Goal: Communication & Community: Answer question/provide support

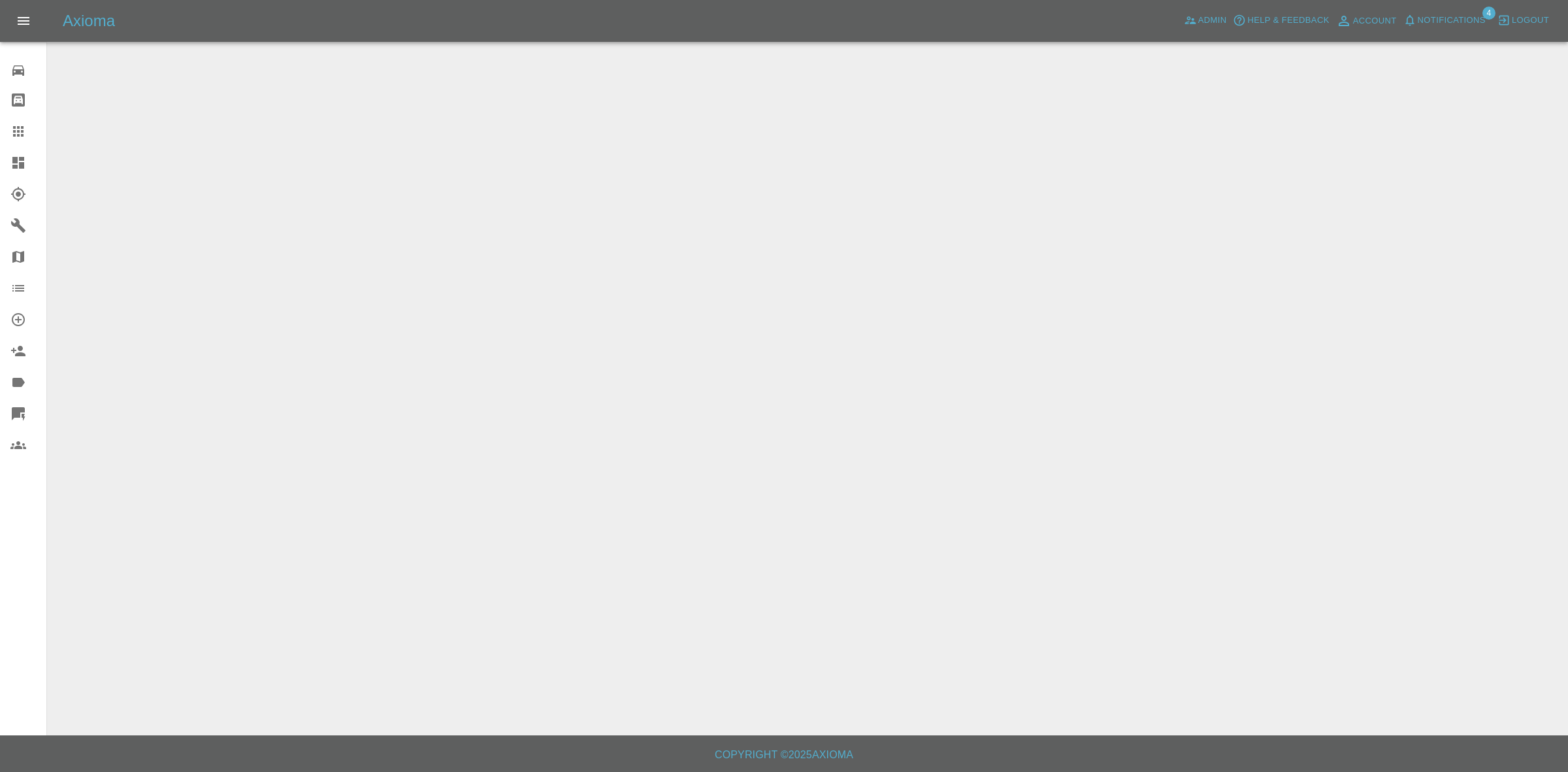
click at [1447, 21] on span "Notifications" at bounding box center [1452, 20] width 68 height 15
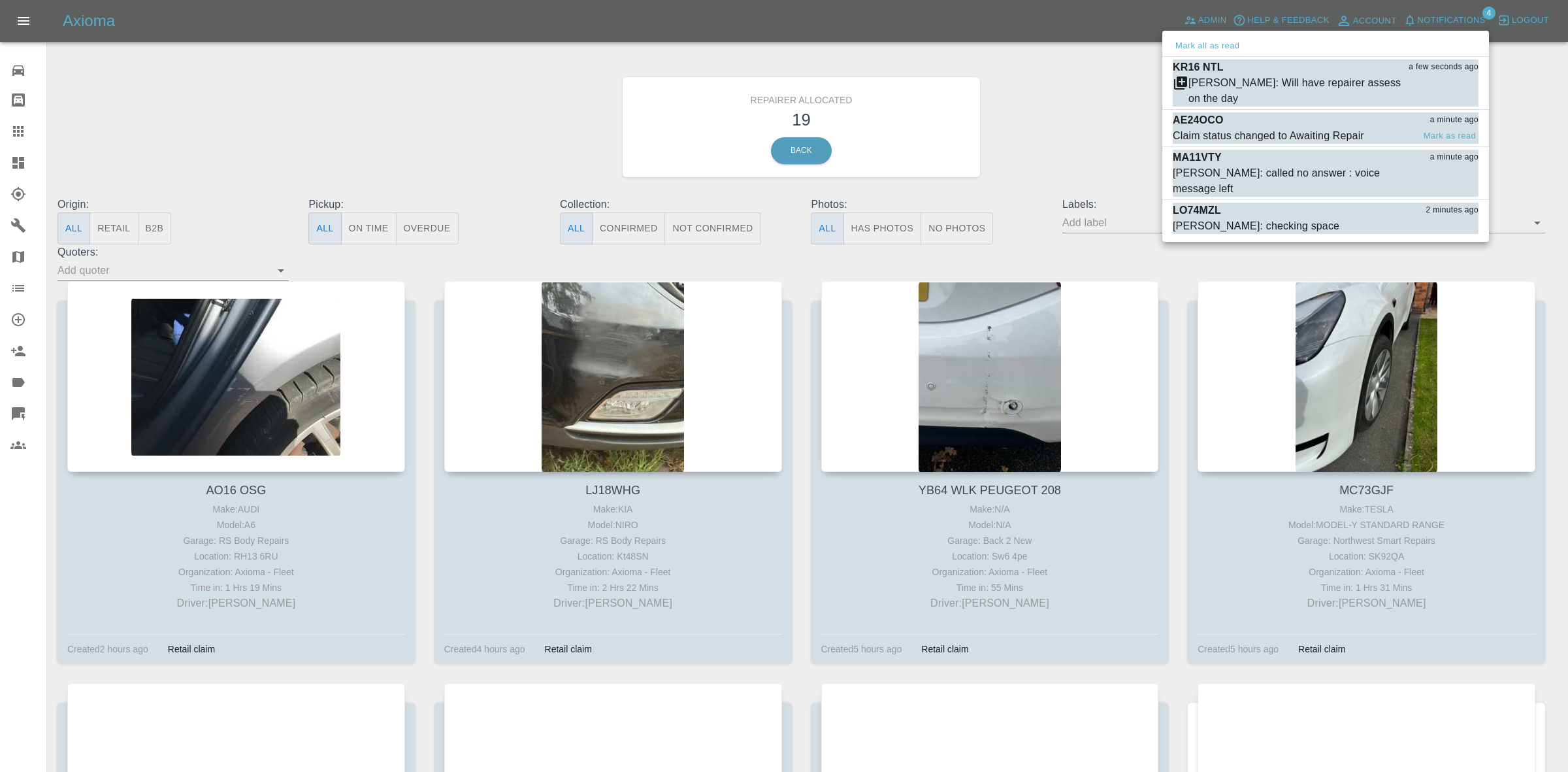
click at [1295, 119] on div "AE24OCO a minute ago" at bounding box center [1326, 120] width 306 height 16
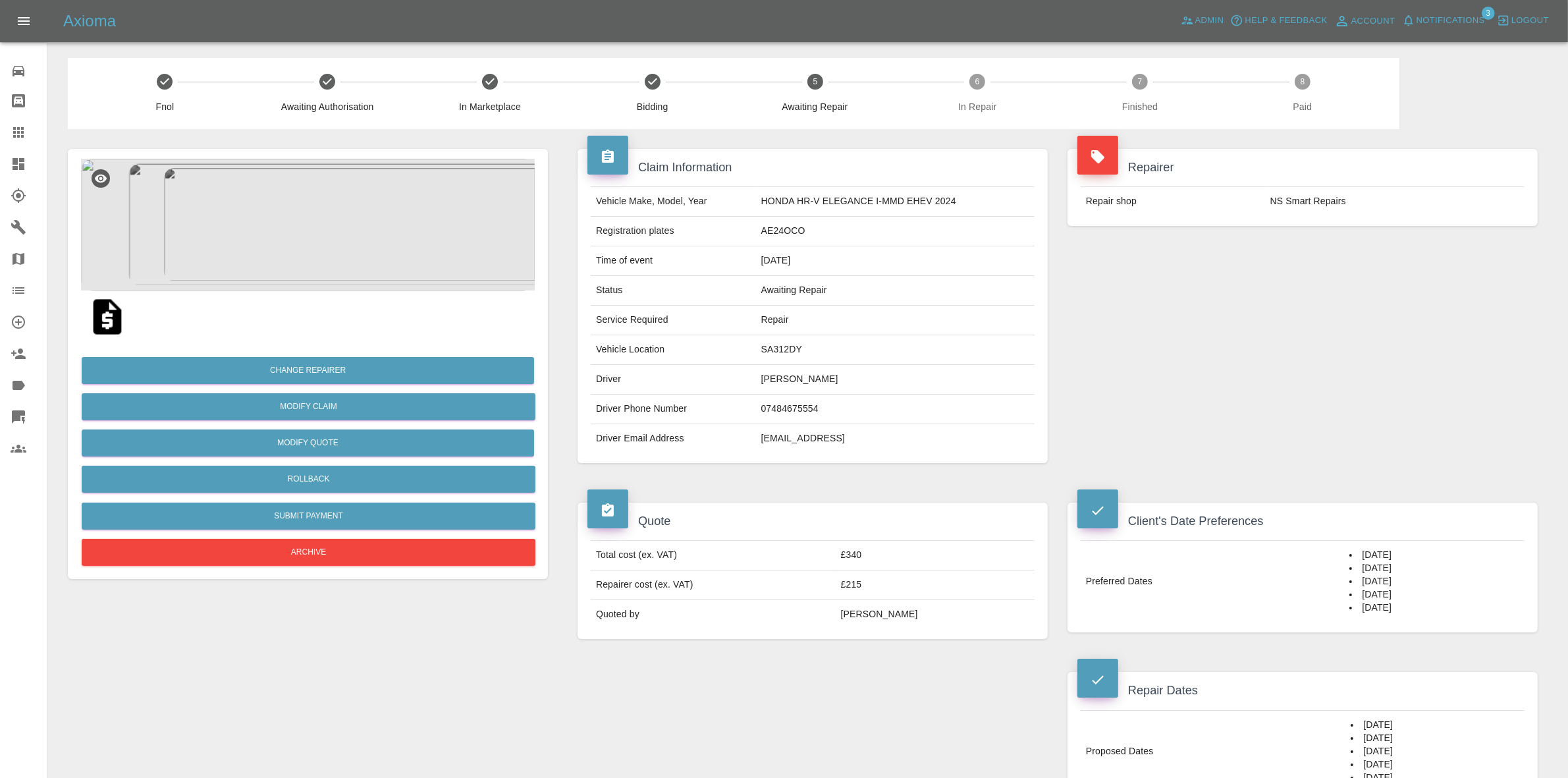
click at [1441, 21] on span "Notifications" at bounding box center [1451, 20] width 68 height 15
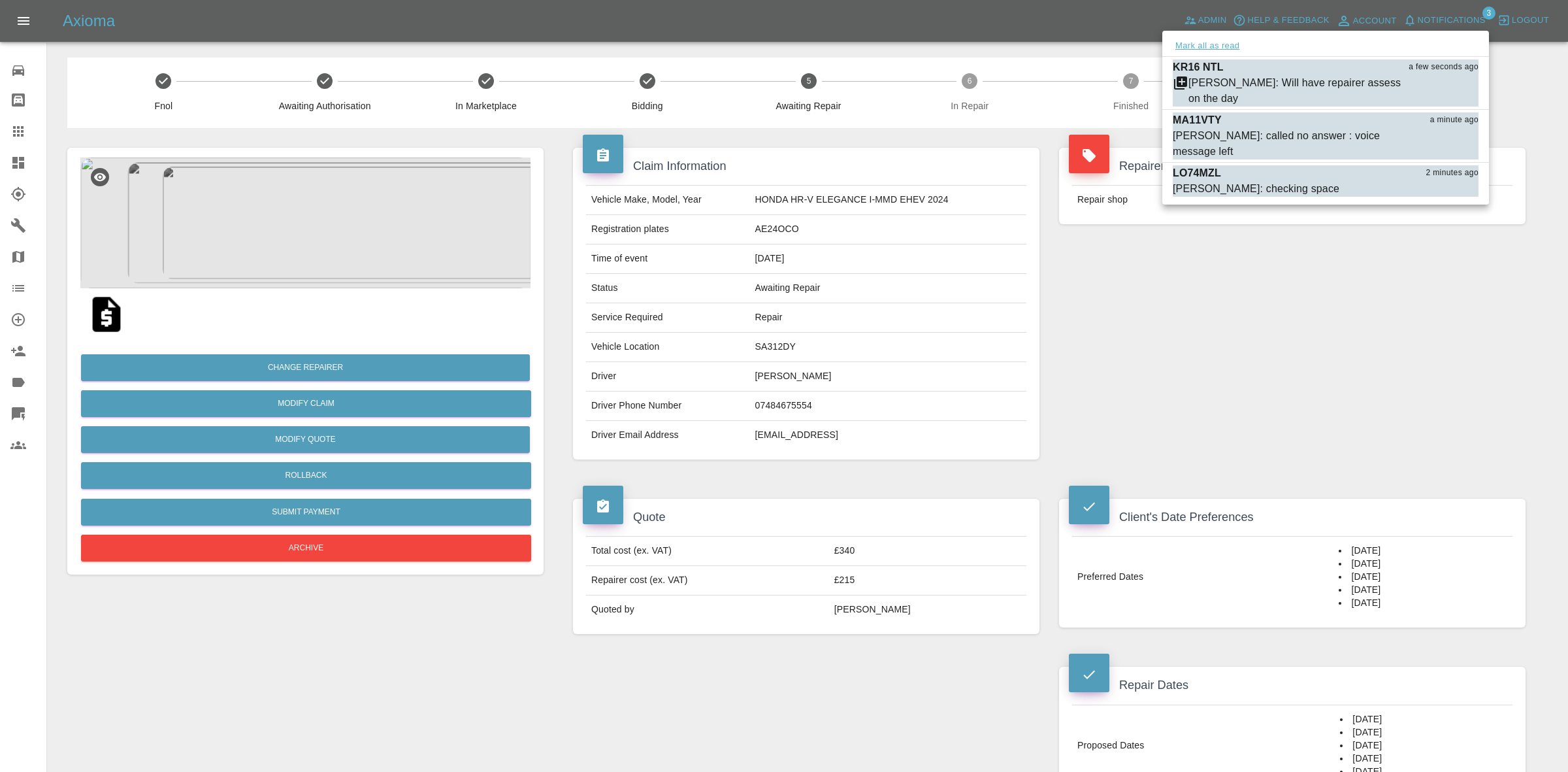
click at [1230, 41] on button "Mark all as read" at bounding box center [1208, 46] width 69 height 15
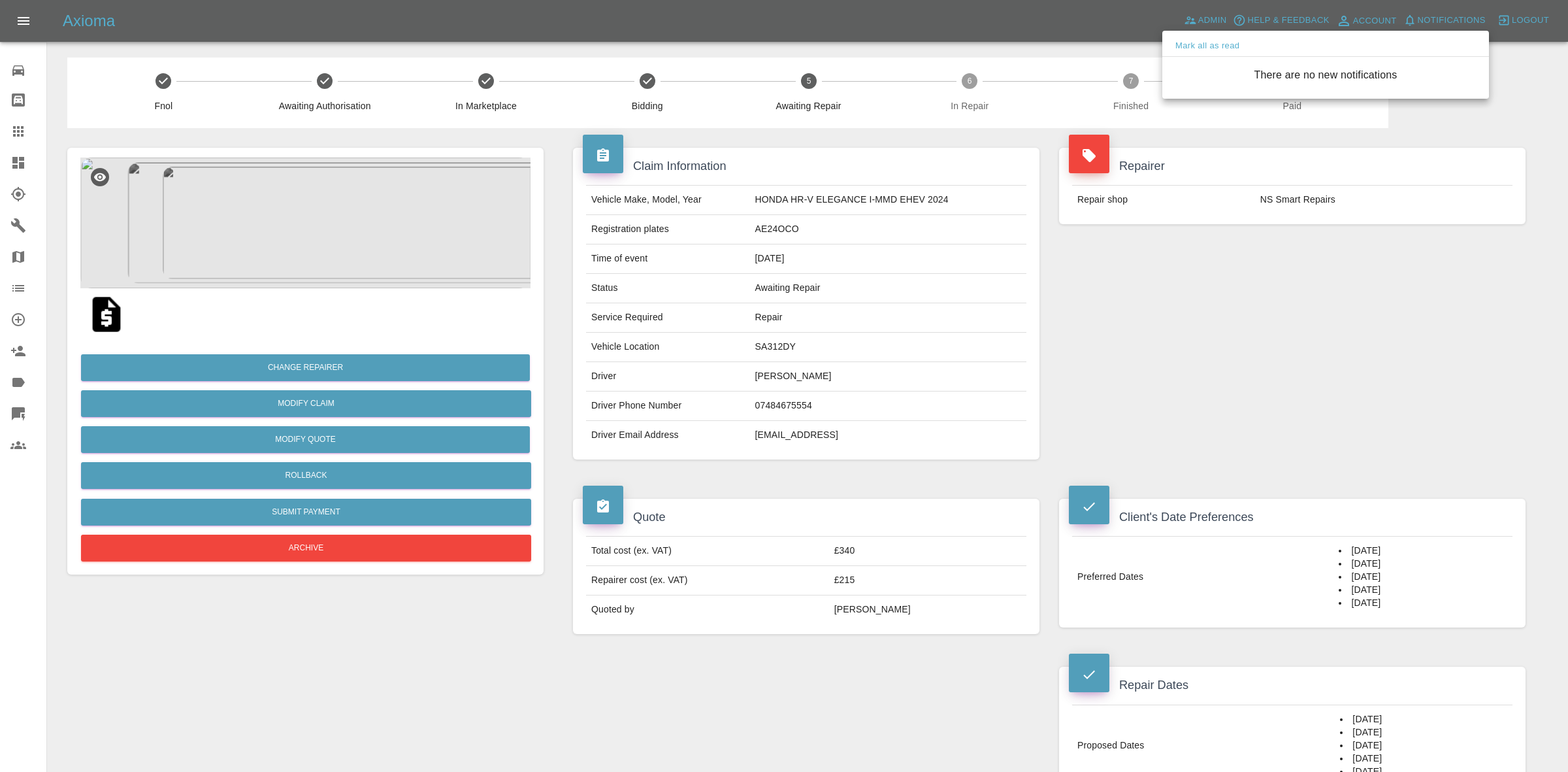
click at [1308, 327] on div at bounding box center [784, 386] width 1568 height 772
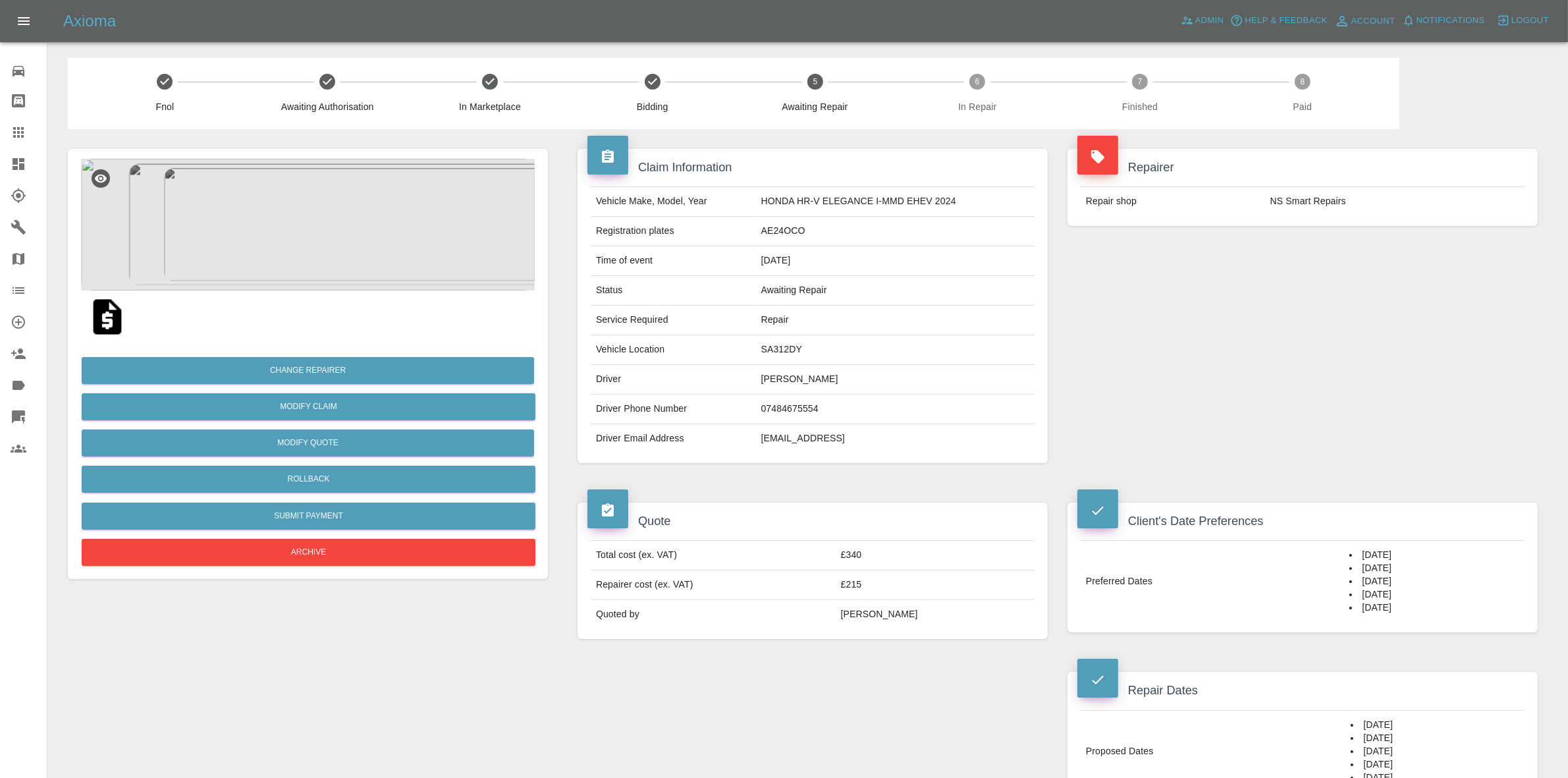
click at [0, 160] on link "Dashboard" at bounding box center [23, 164] width 47 height 31
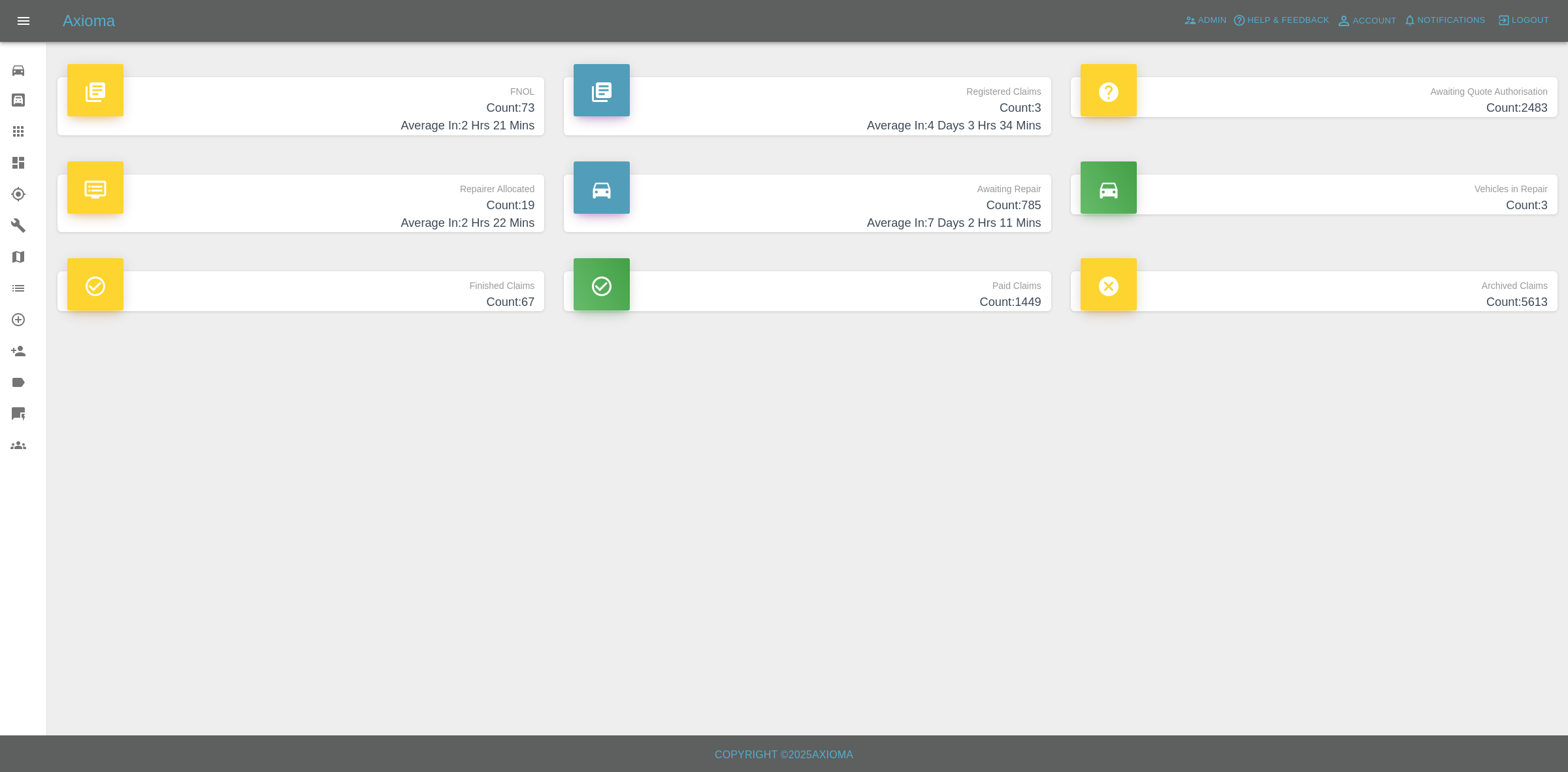
click at [361, 226] on h4 "Average In: 2 Hrs 22 Mins" at bounding box center [300, 223] width 467 height 18
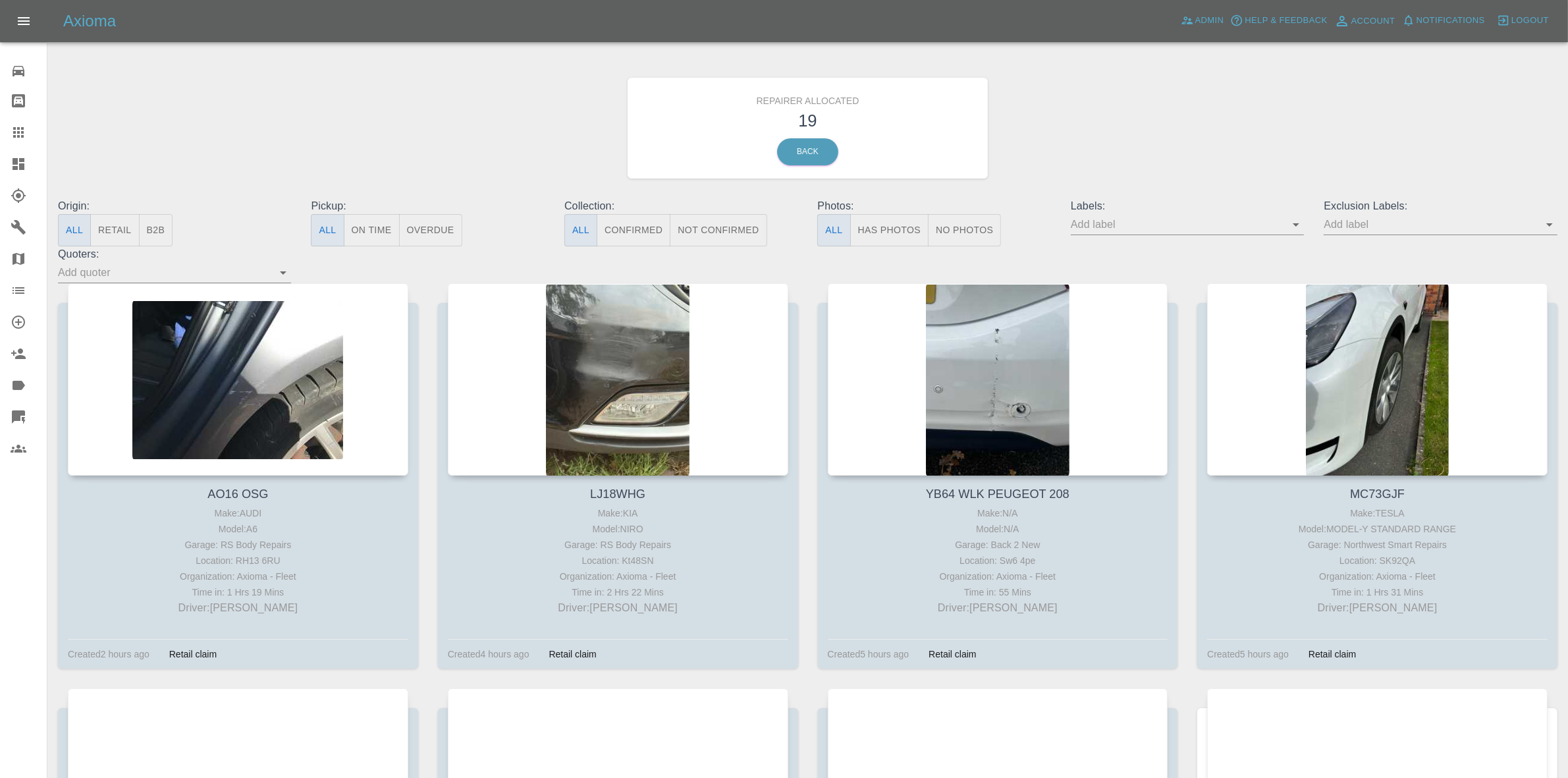
click at [120, 229] on button "Retail" at bounding box center [115, 230] width 48 height 32
click at [1174, 19] on div "Axioma Admin Help & Feedback Account Notifications 0 Logout" at bounding box center [815, 21] width 1505 height 21
click at [1181, 18] on icon at bounding box center [1187, 20] width 13 height 13
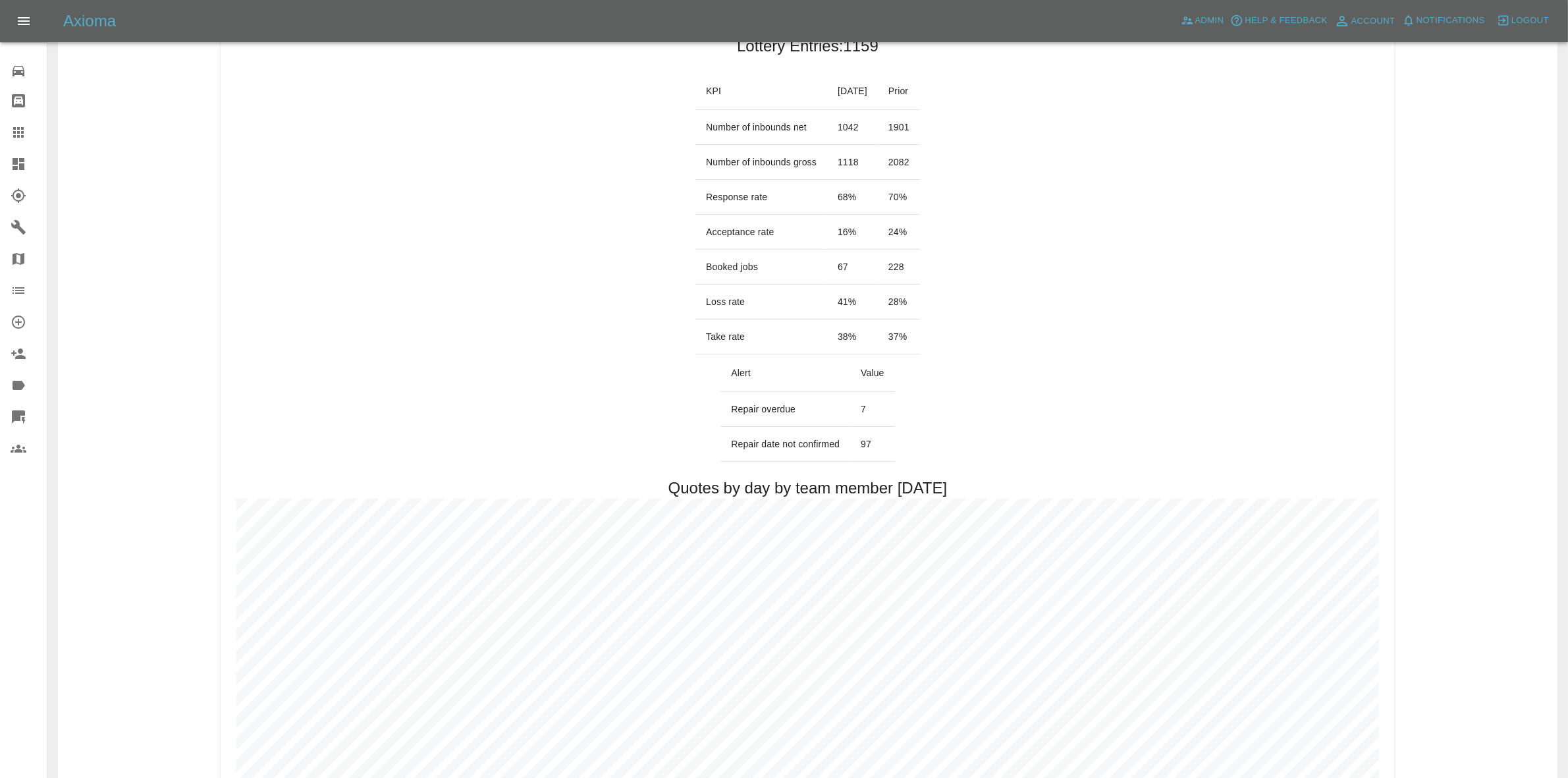
scroll to position [576, 0]
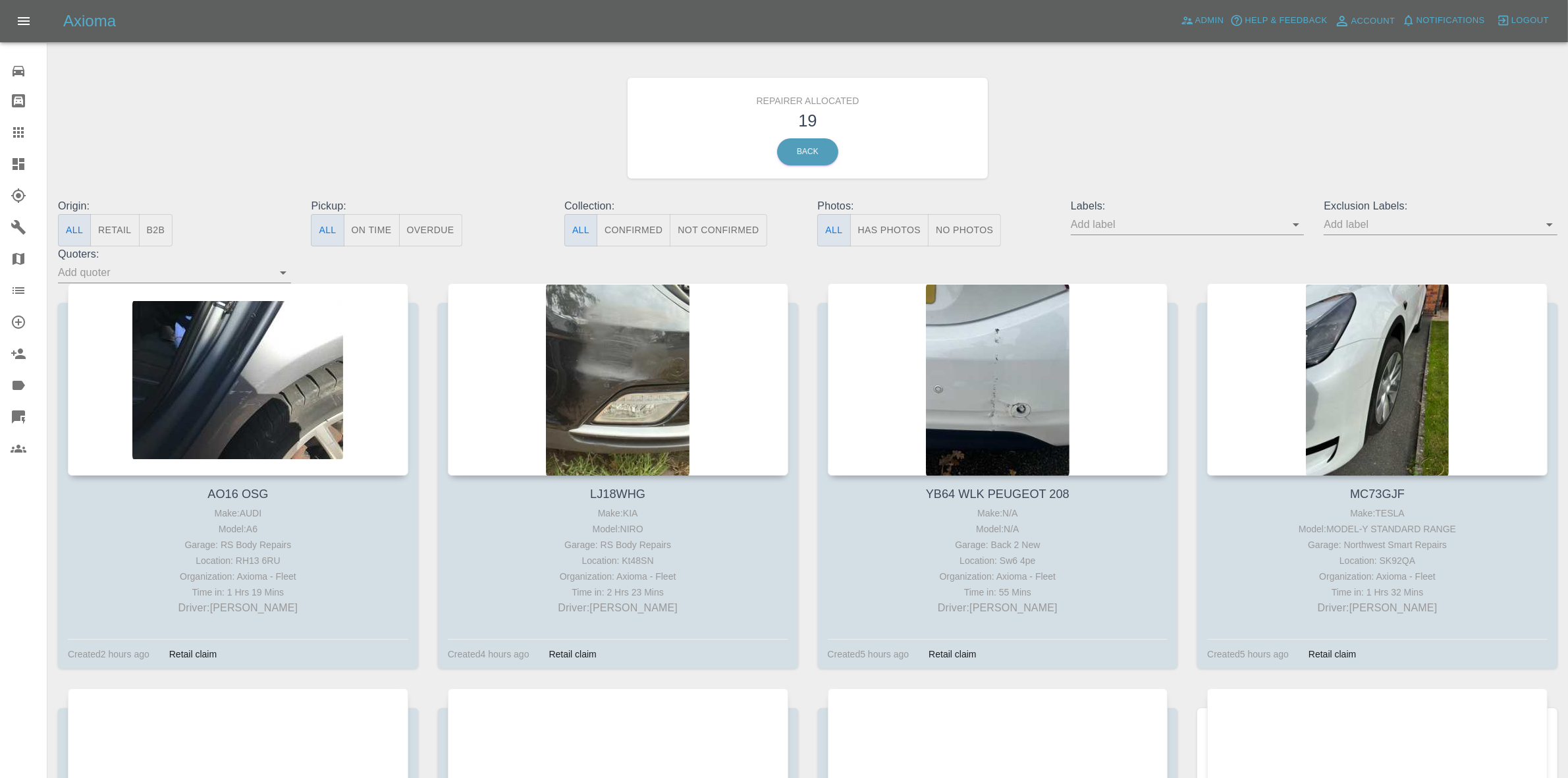
click at [23, 158] on icon at bounding box center [19, 164] width 12 height 12
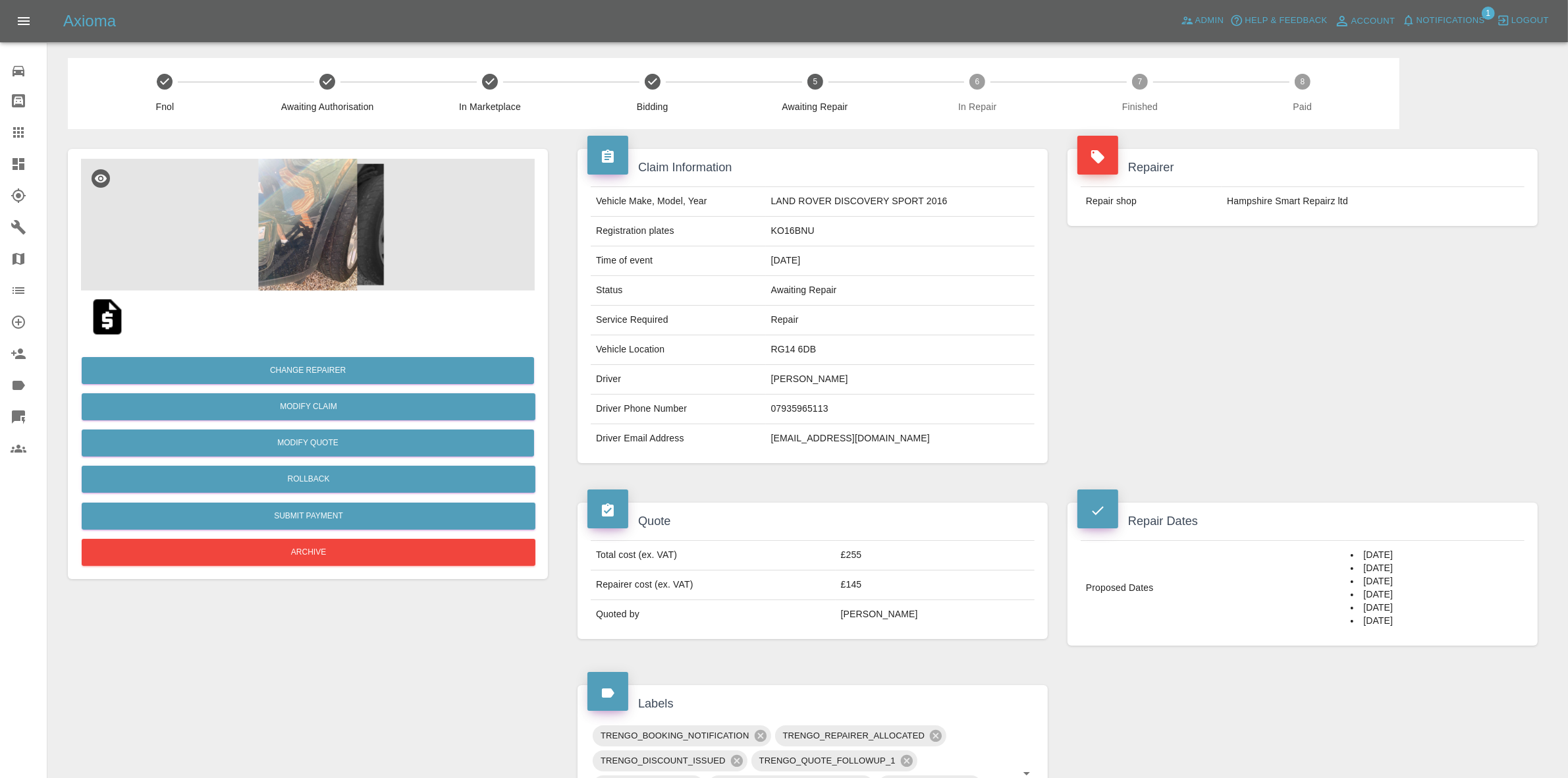
drag, startPoint x: 0, startPoint y: 162, endPoint x: 548, endPoint y: 153, distance: 548.1
click at [0, 162] on link "Dashboard" at bounding box center [23, 164] width 47 height 31
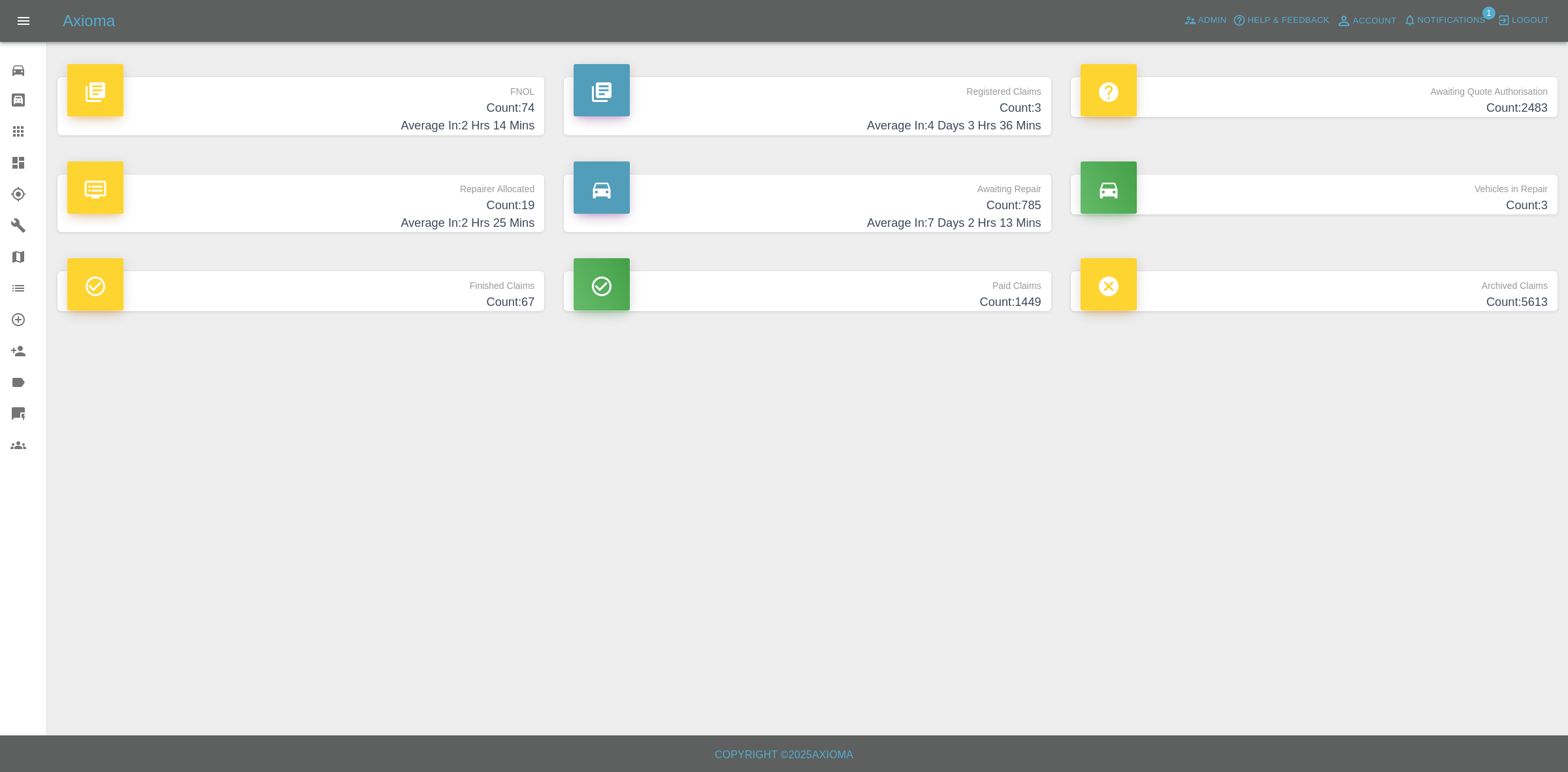
click at [1433, 13] on span "Notifications" at bounding box center [1452, 20] width 68 height 15
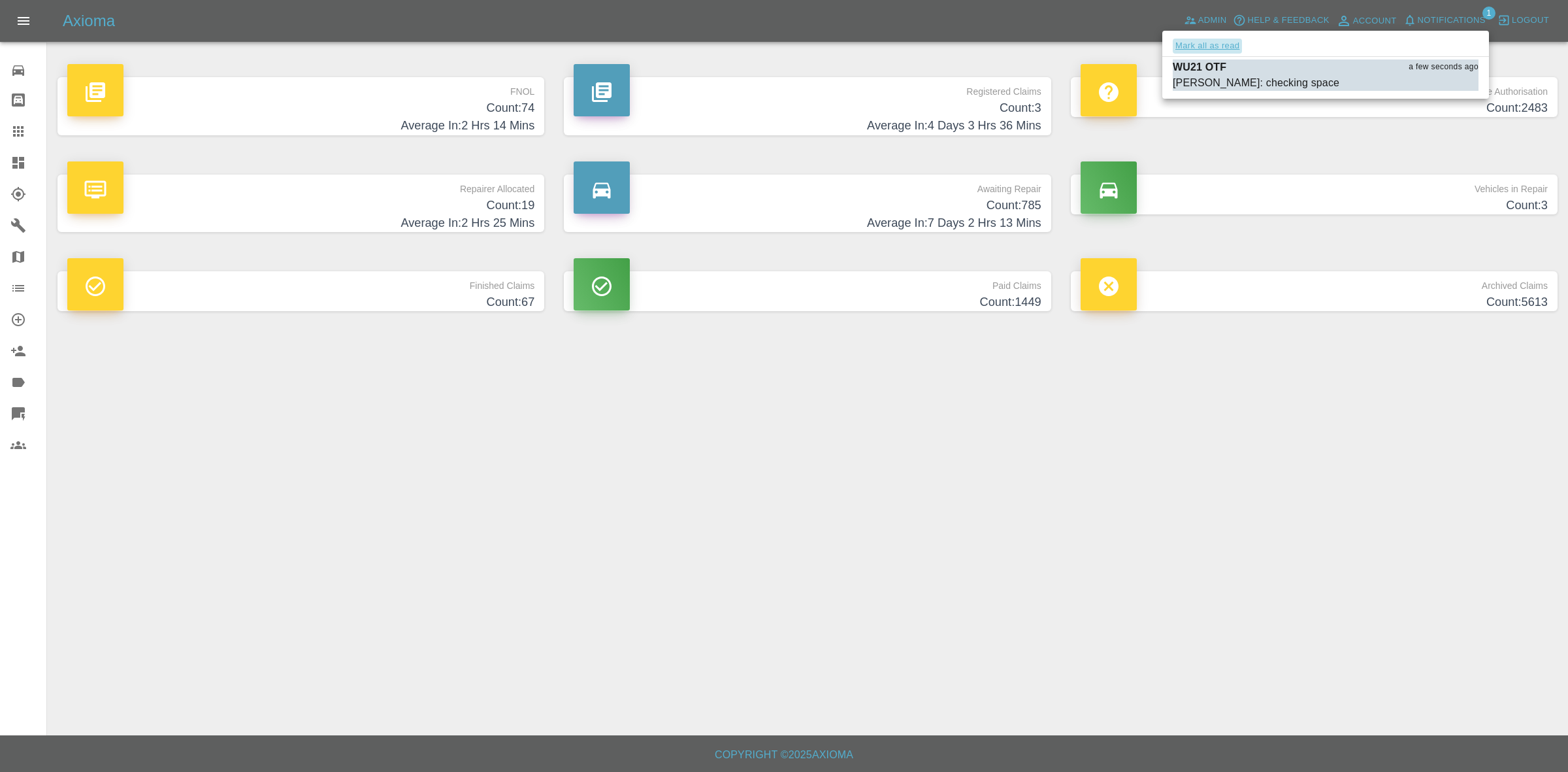
click at [1226, 47] on button "Mark all as read" at bounding box center [1208, 46] width 69 height 15
drag, startPoint x: 1328, startPoint y: 415, endPoint x: 1333, endPoint y: 474, distance: 59.2
click at [1340, 448] on div at bounding box center [784, 386] width 1568 height 772
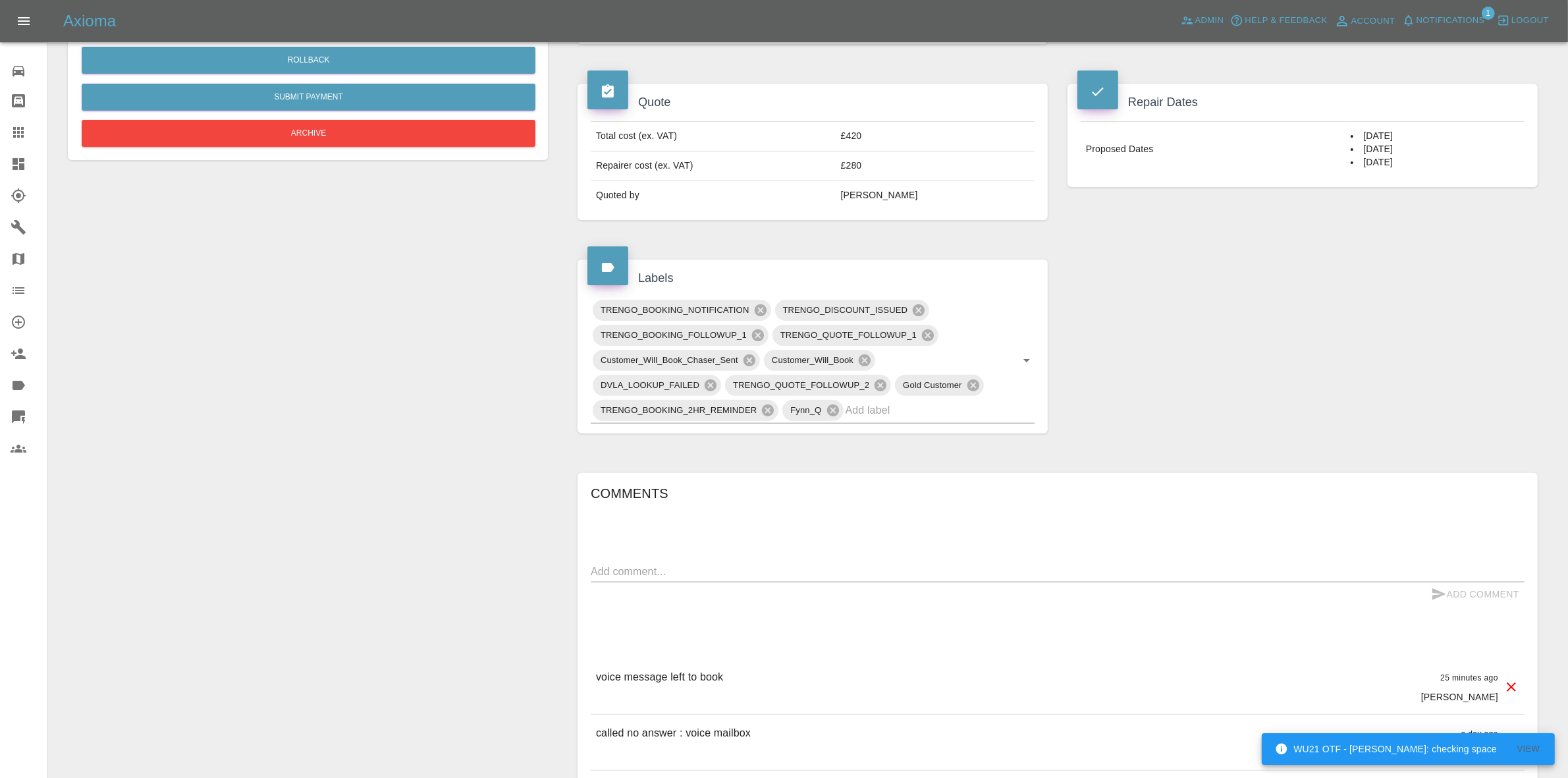
scroll to position [576, 0]
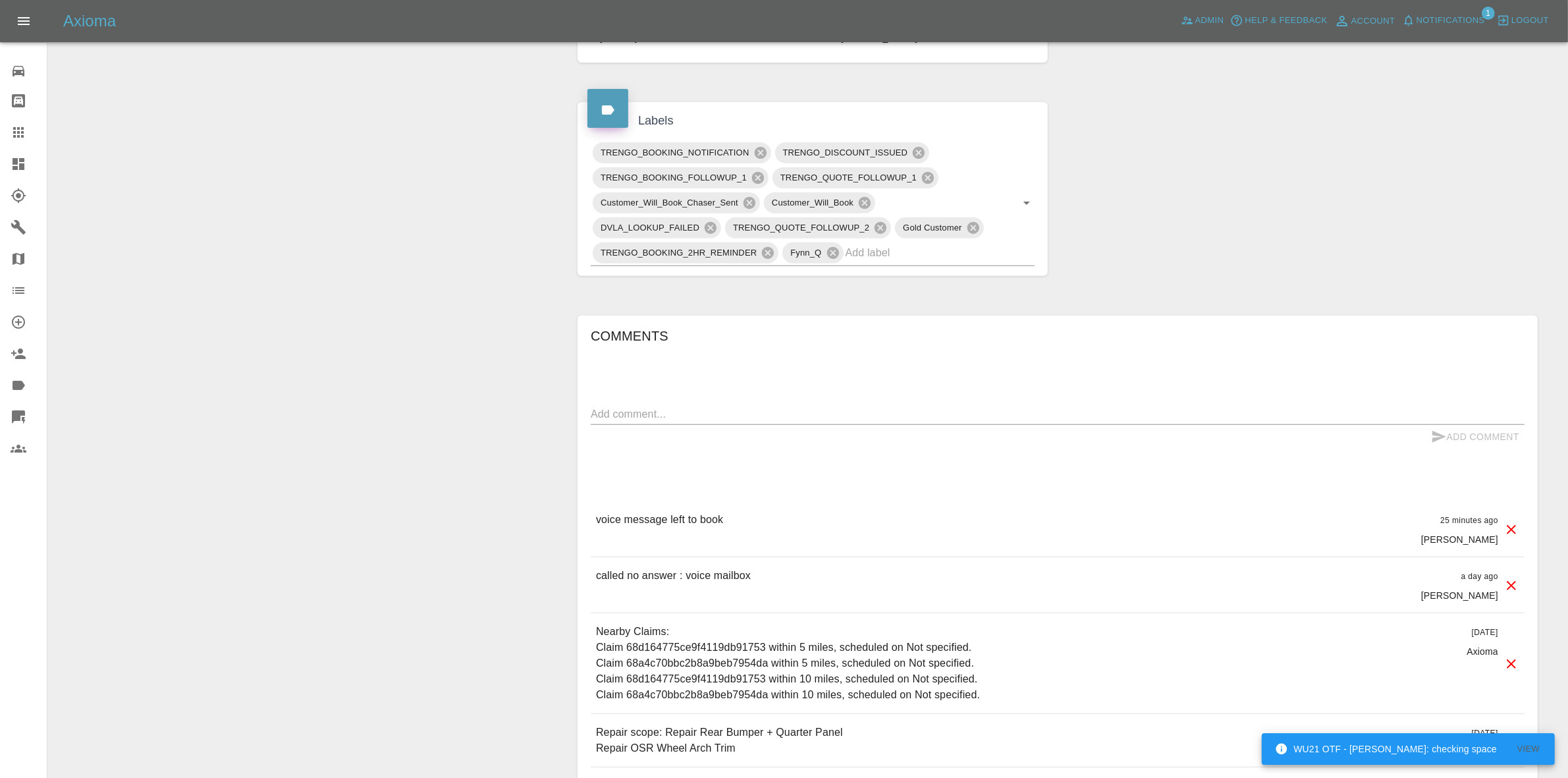
click at [688, 413] on textarea at bounding box center [1057, 414] width 934 height 15
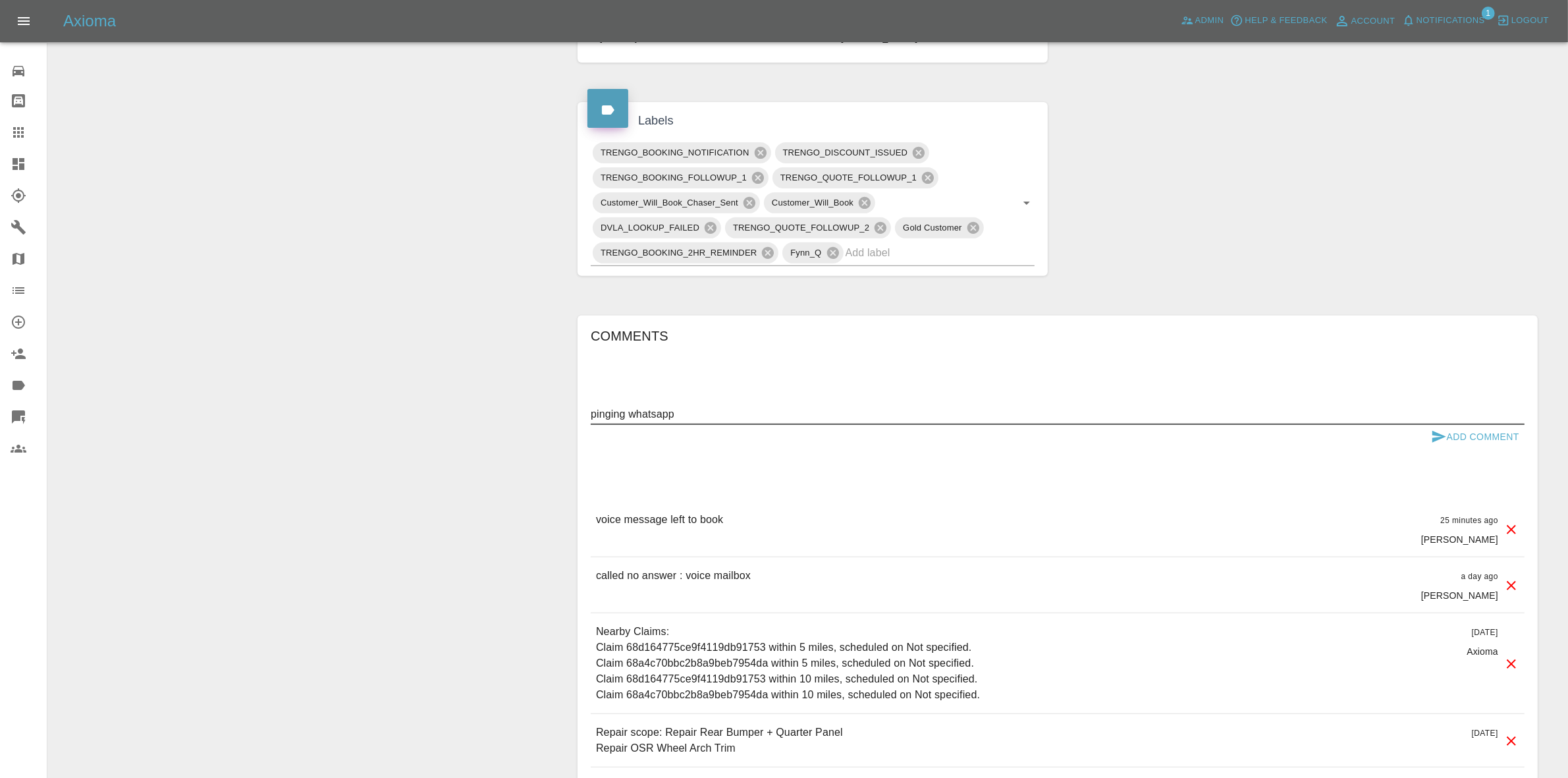
type textarea "pinging whatsapp"
click at [1485, 439] on button "Add Comment" at bounding box center [1475, 437] width 99 height 24
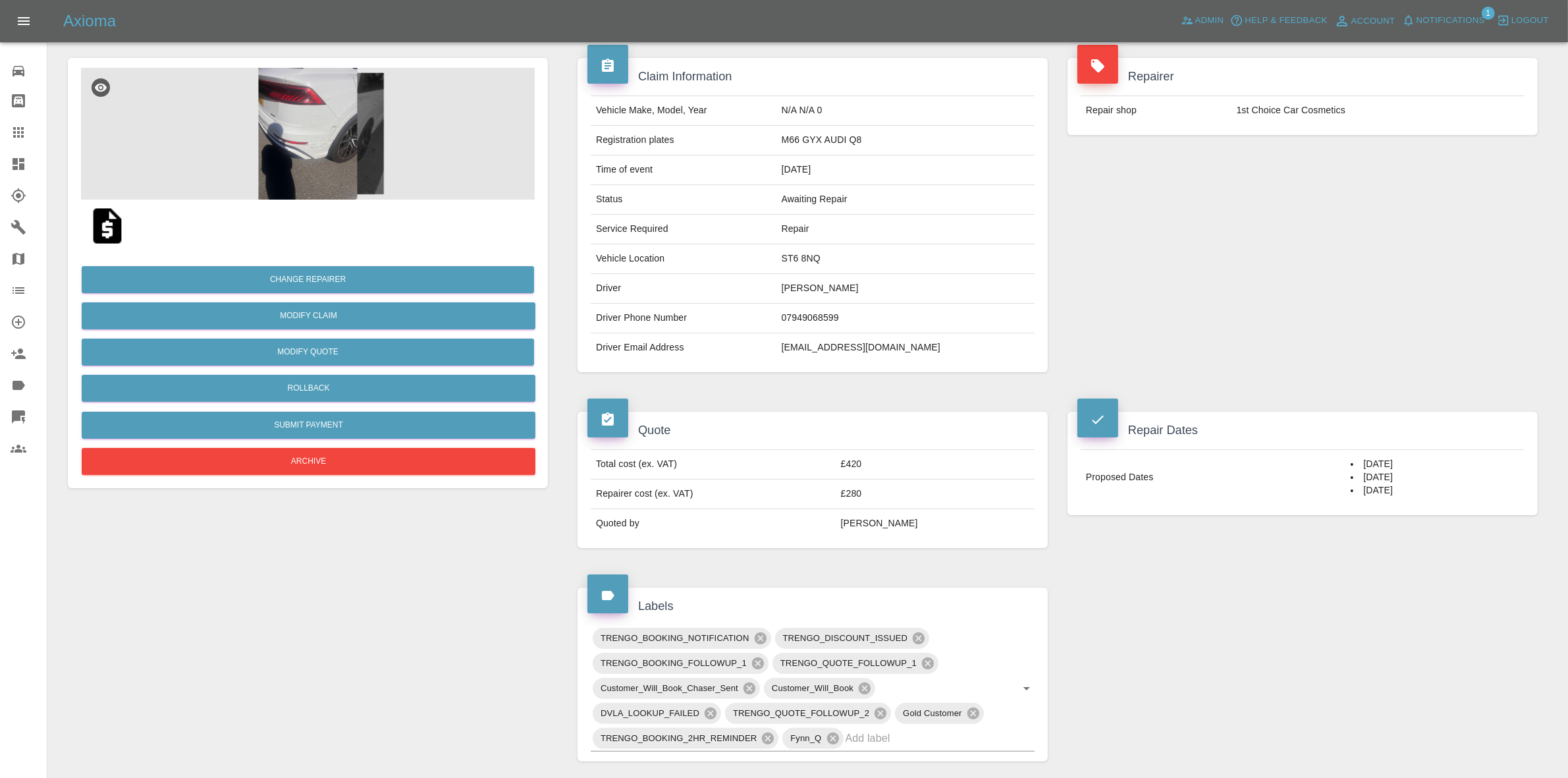
scroll to position [0, 0]
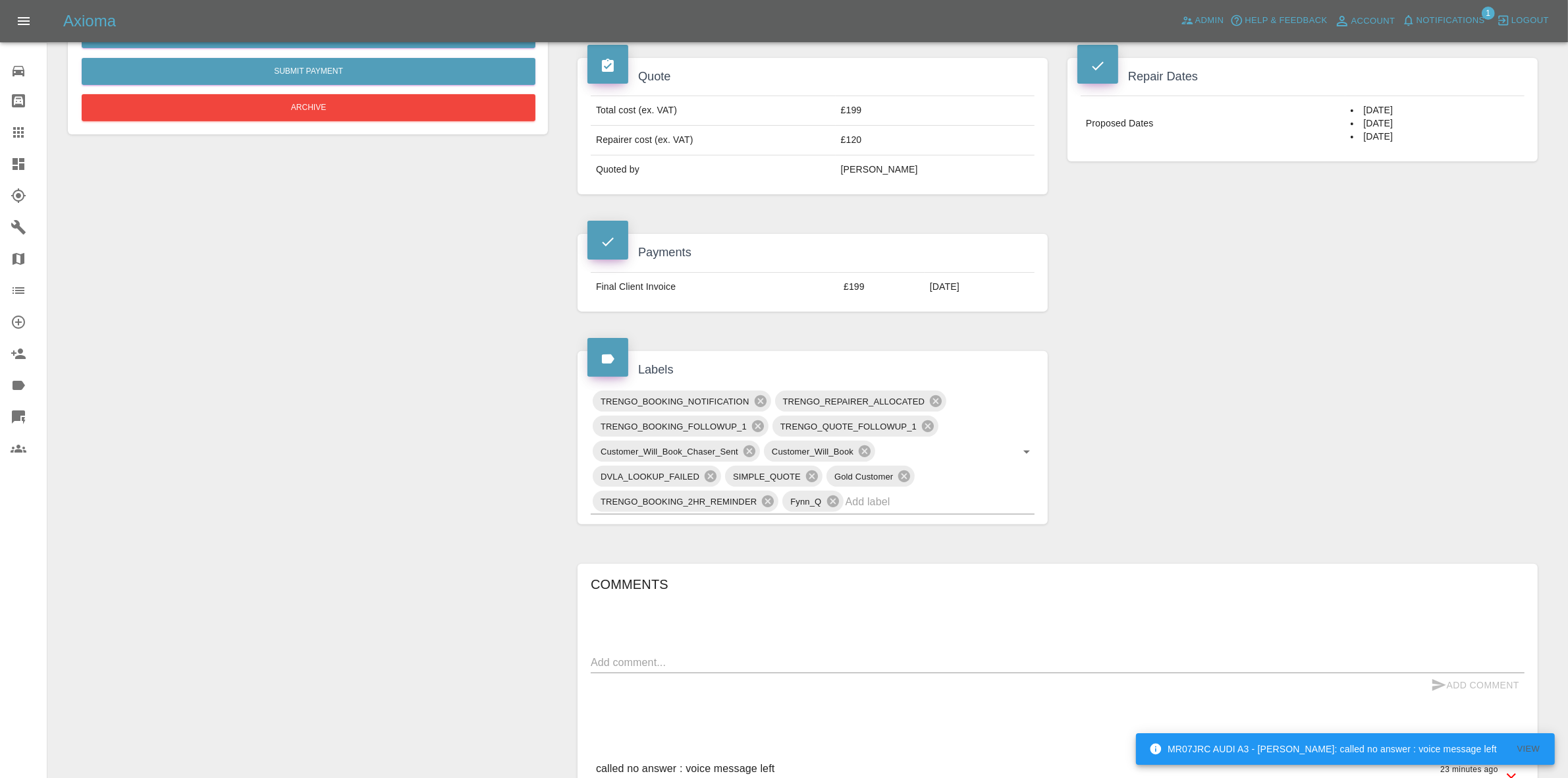
scroll to position [576, 0]
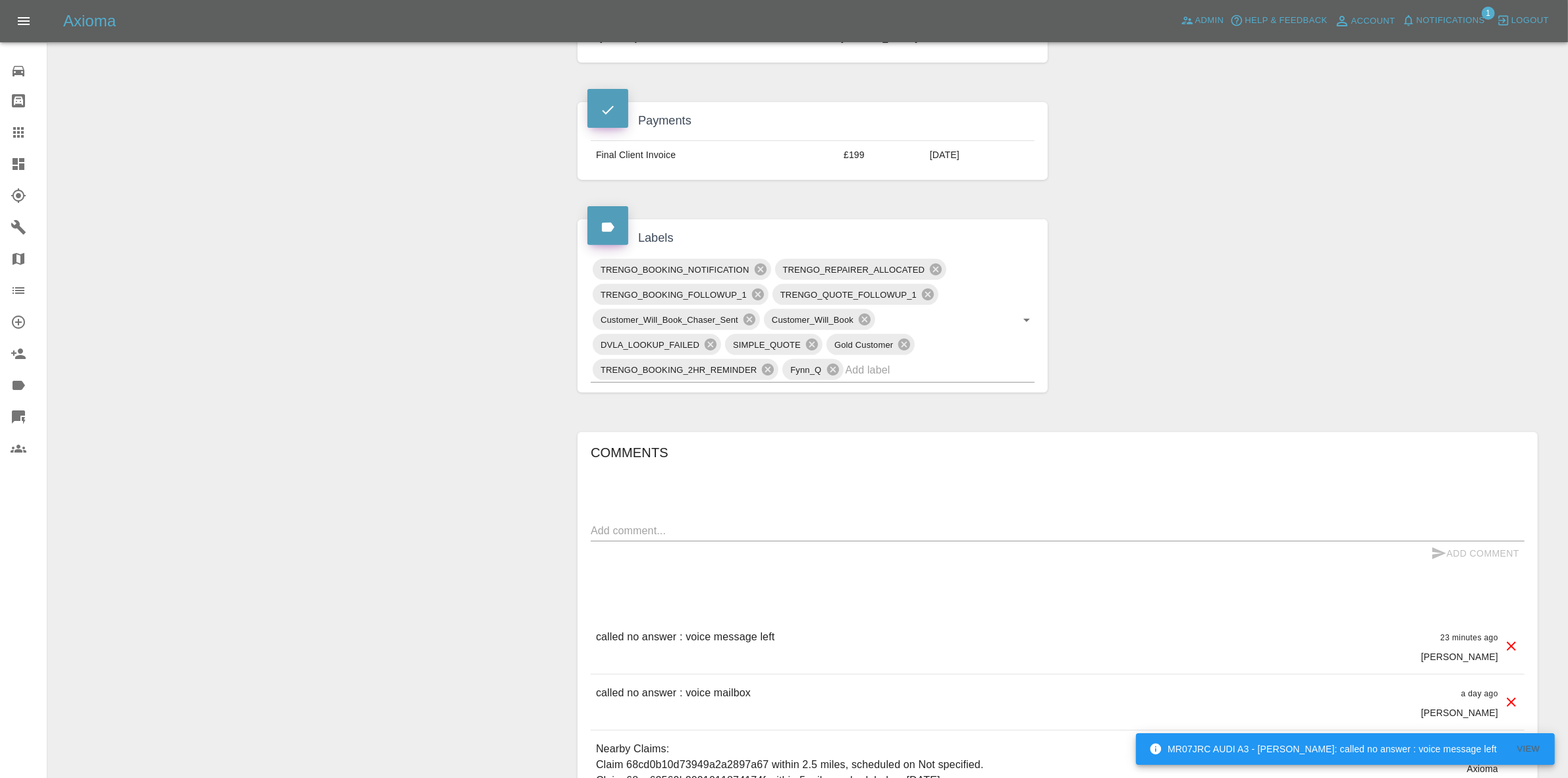
click at [665, 531] on textarea at bounding box center [1057, 530] width 934 height 15
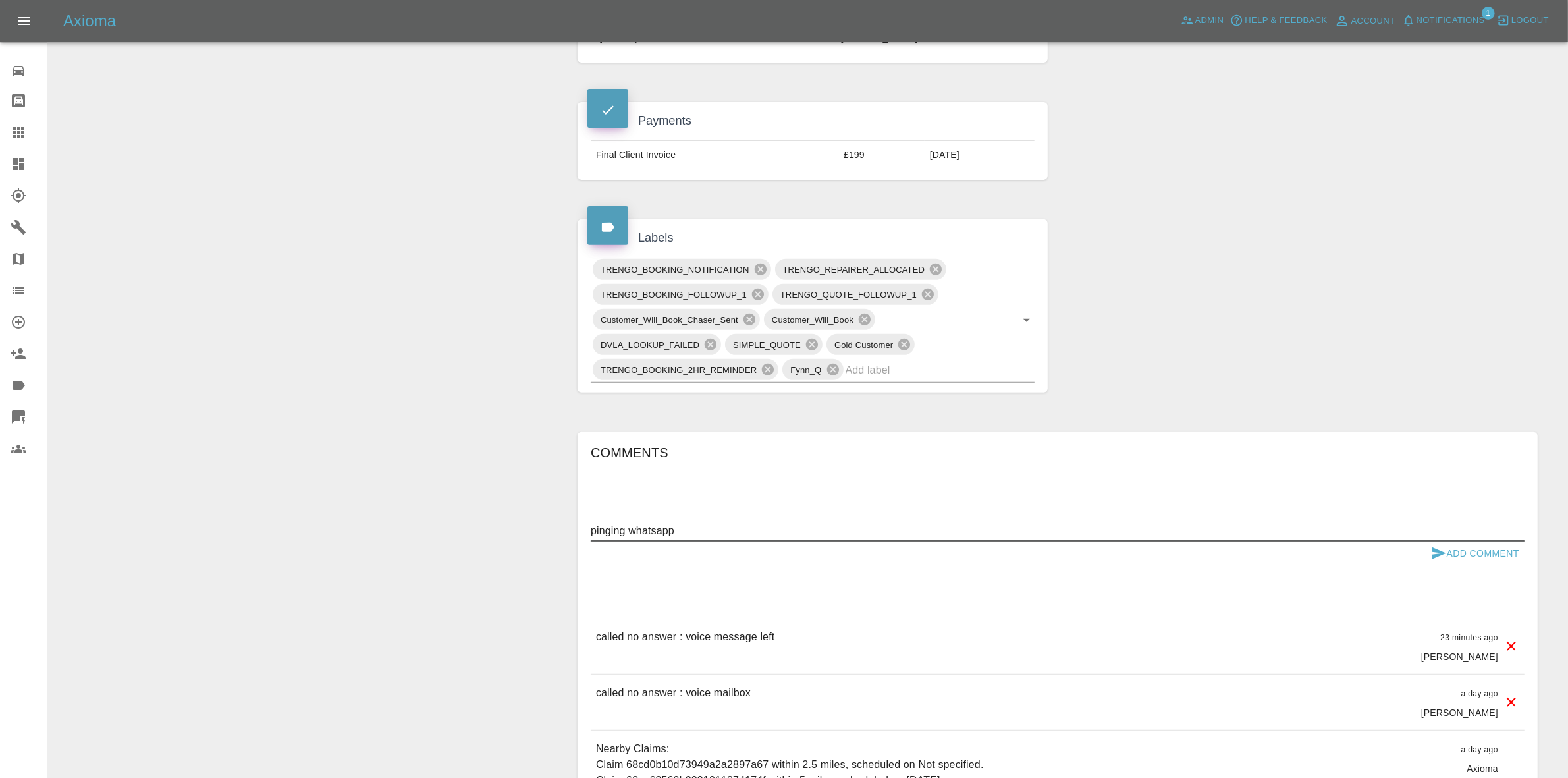
type textarea "pinging whatsapp"
click at [1469, 547] on button "Add Comment" at bounding box center [1475, 554] width 99 height 24
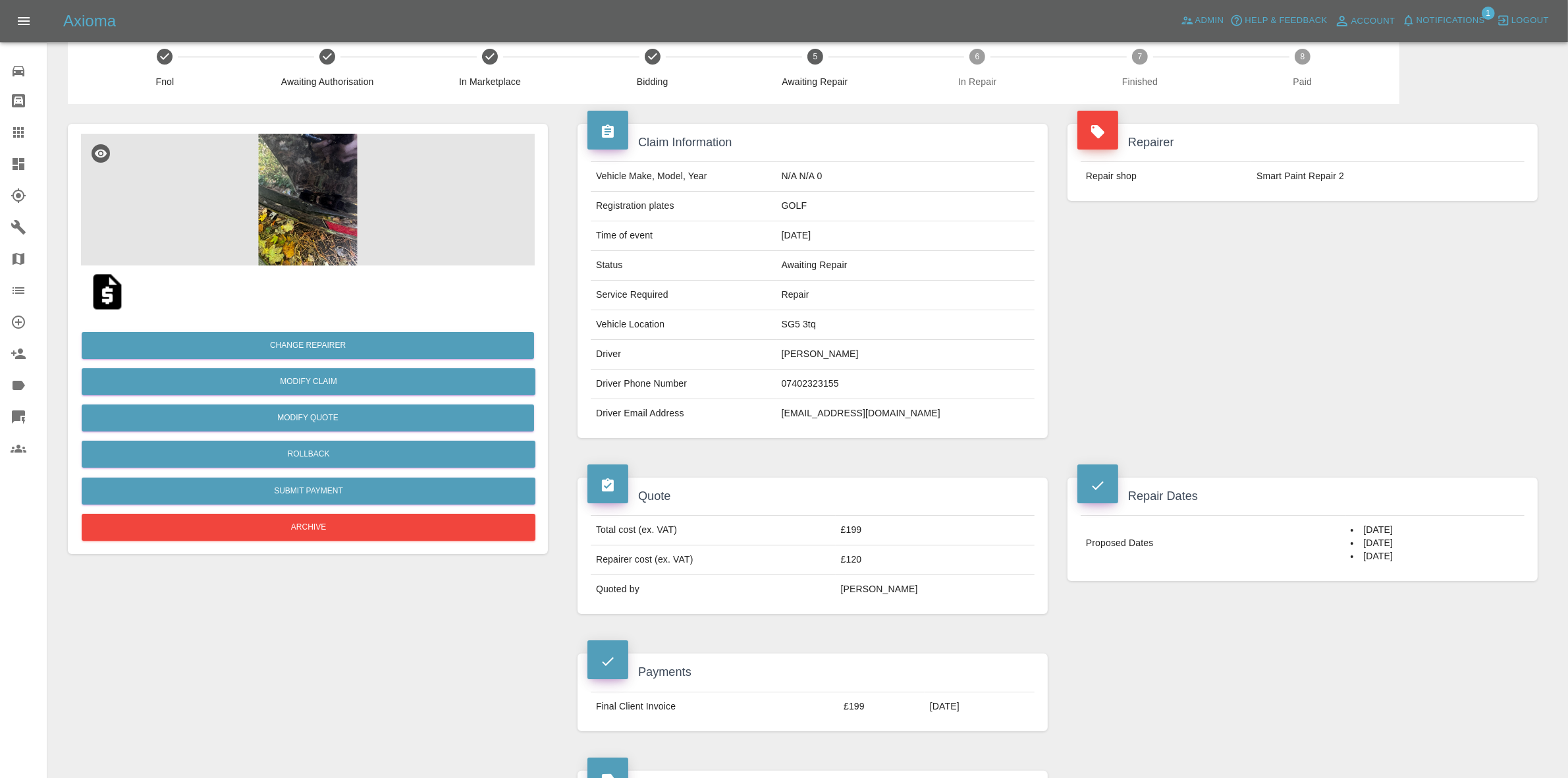
scroll to position [0, 0]
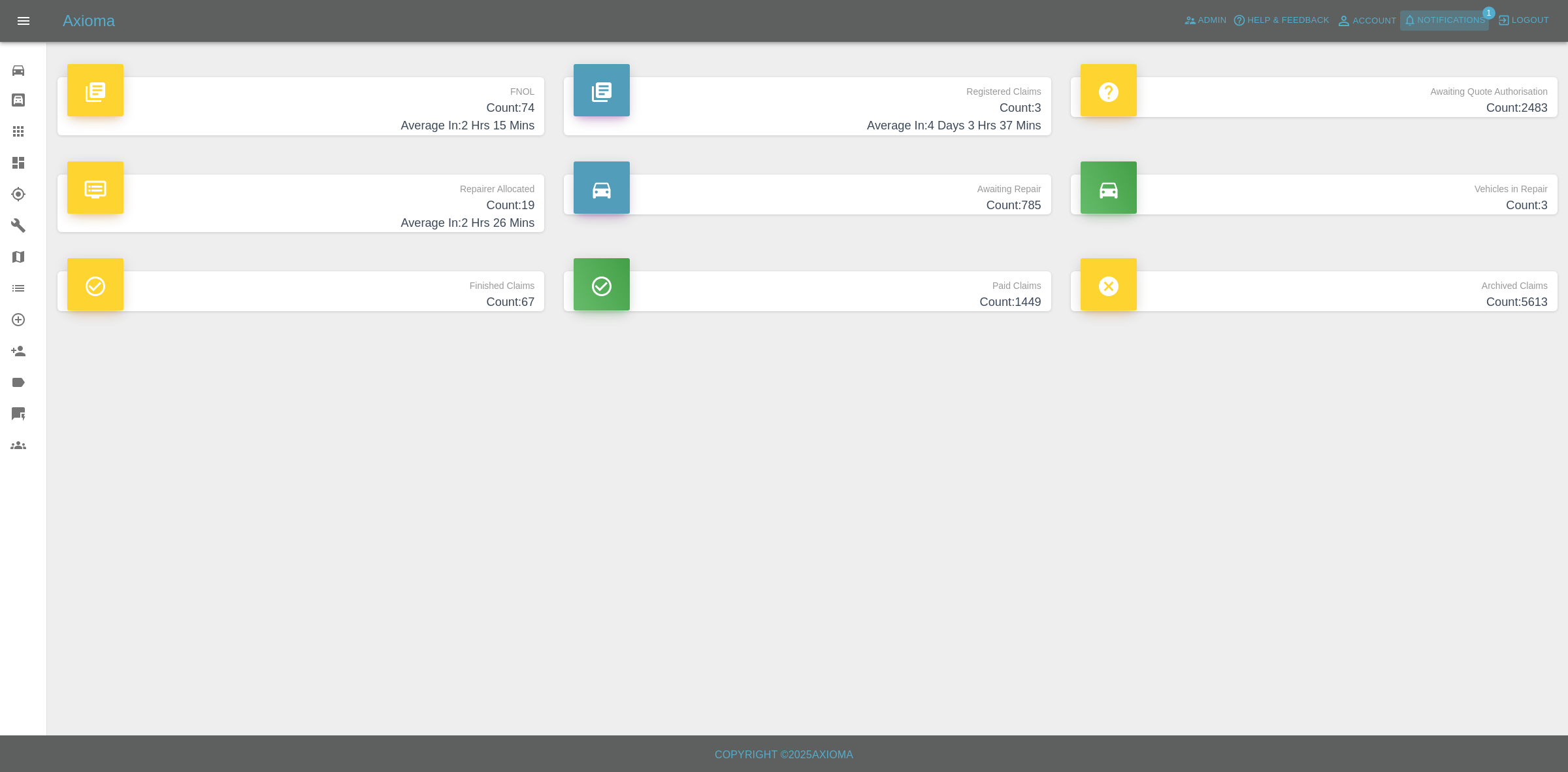
click at [1467, 20] on span "Notifications" at bounding box center [1452, 20] width 68 height 15
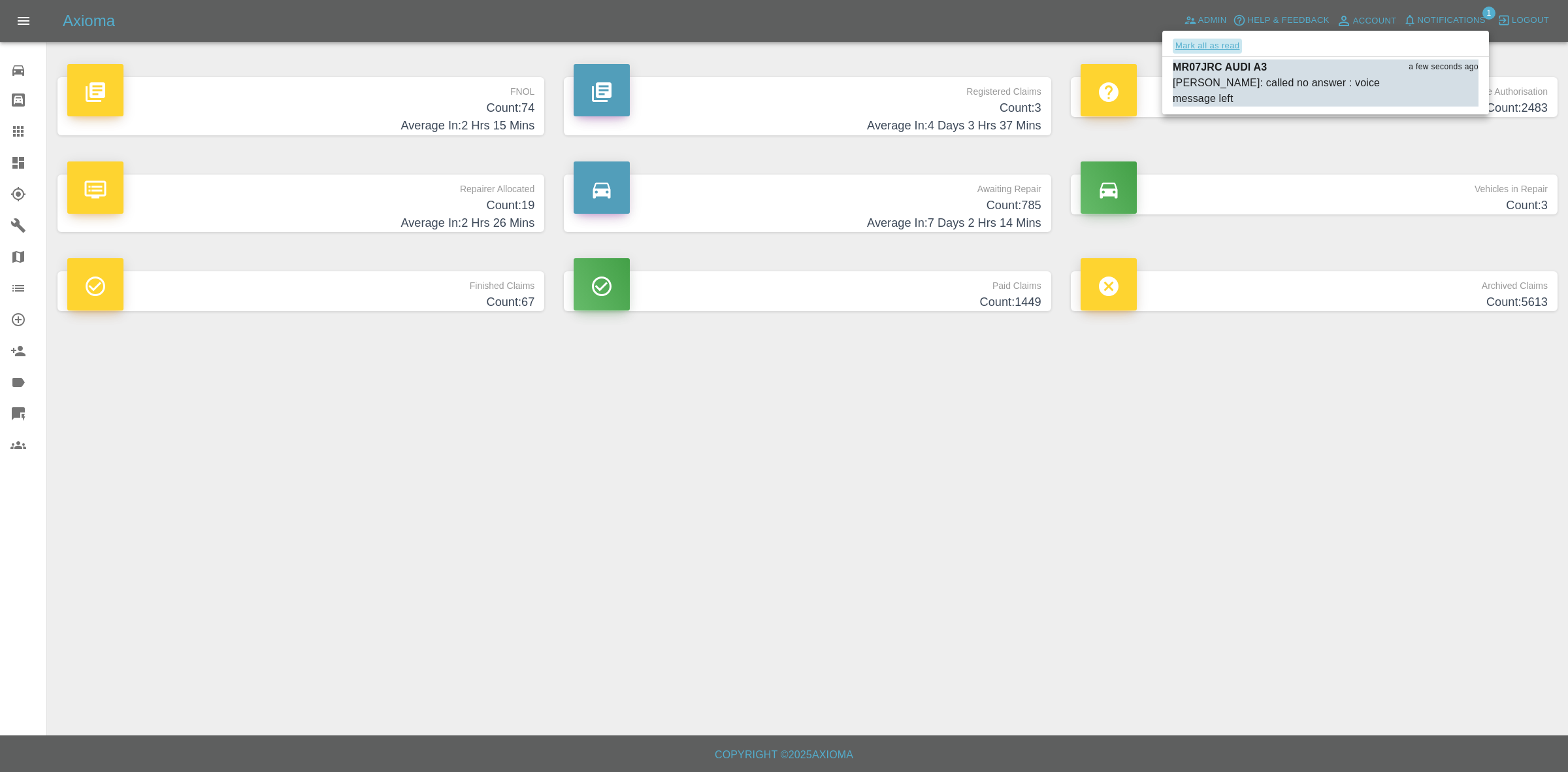
click at [1226, 46] on button "Mark all as read" at bounding box center [1208, 46] width 69 height 15
drag, startPoint x: 1340, startPoint y: 415, endPoint x: 1342, endPoint y: 443, distance: 28.1
click at [1342, 435] on div at bounding box center [784, 386] width 1568 height 772
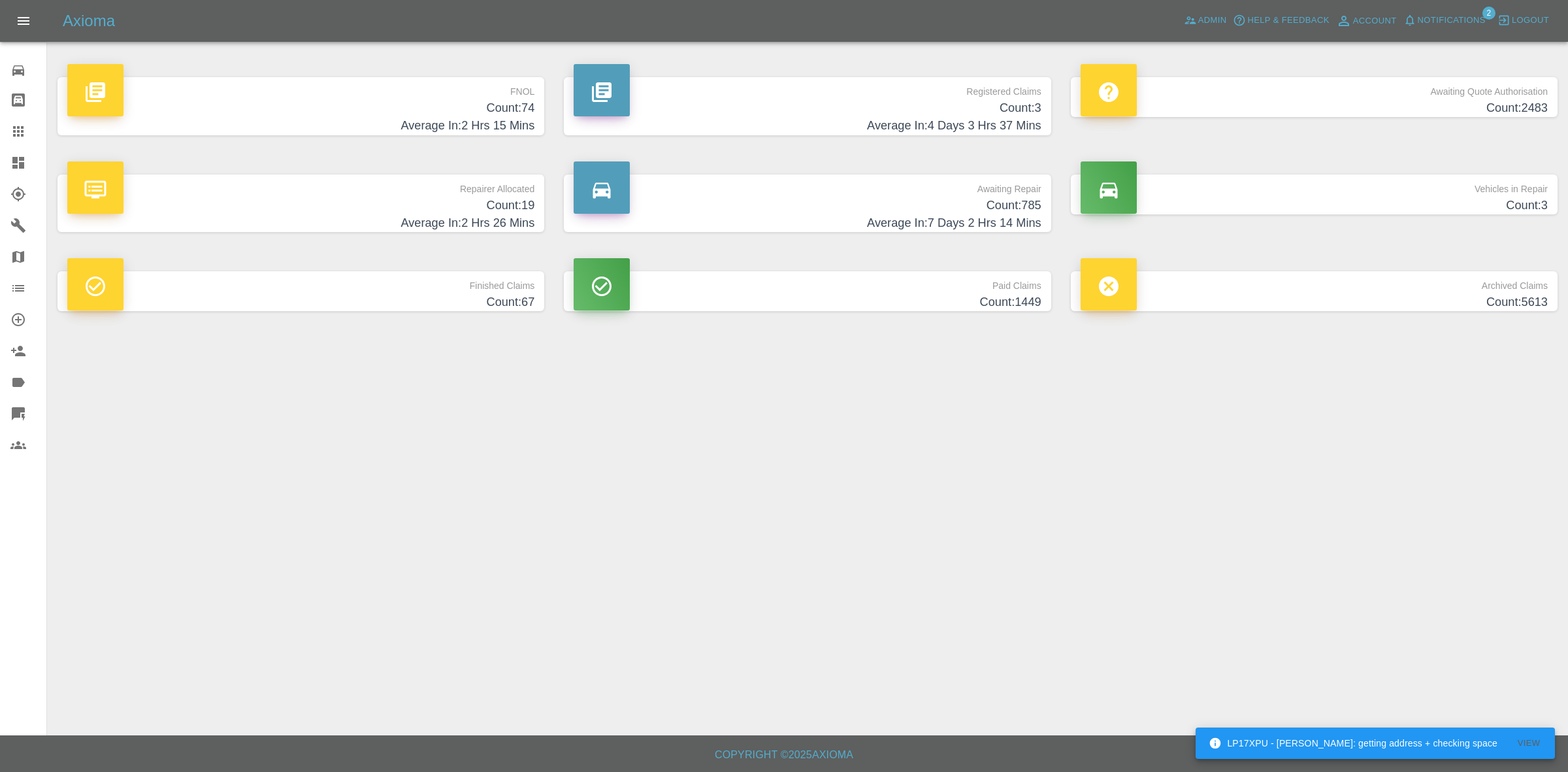
click at [1427, 28] on button "Notifications" at bounding box center [1445, 21] width 89 height 21
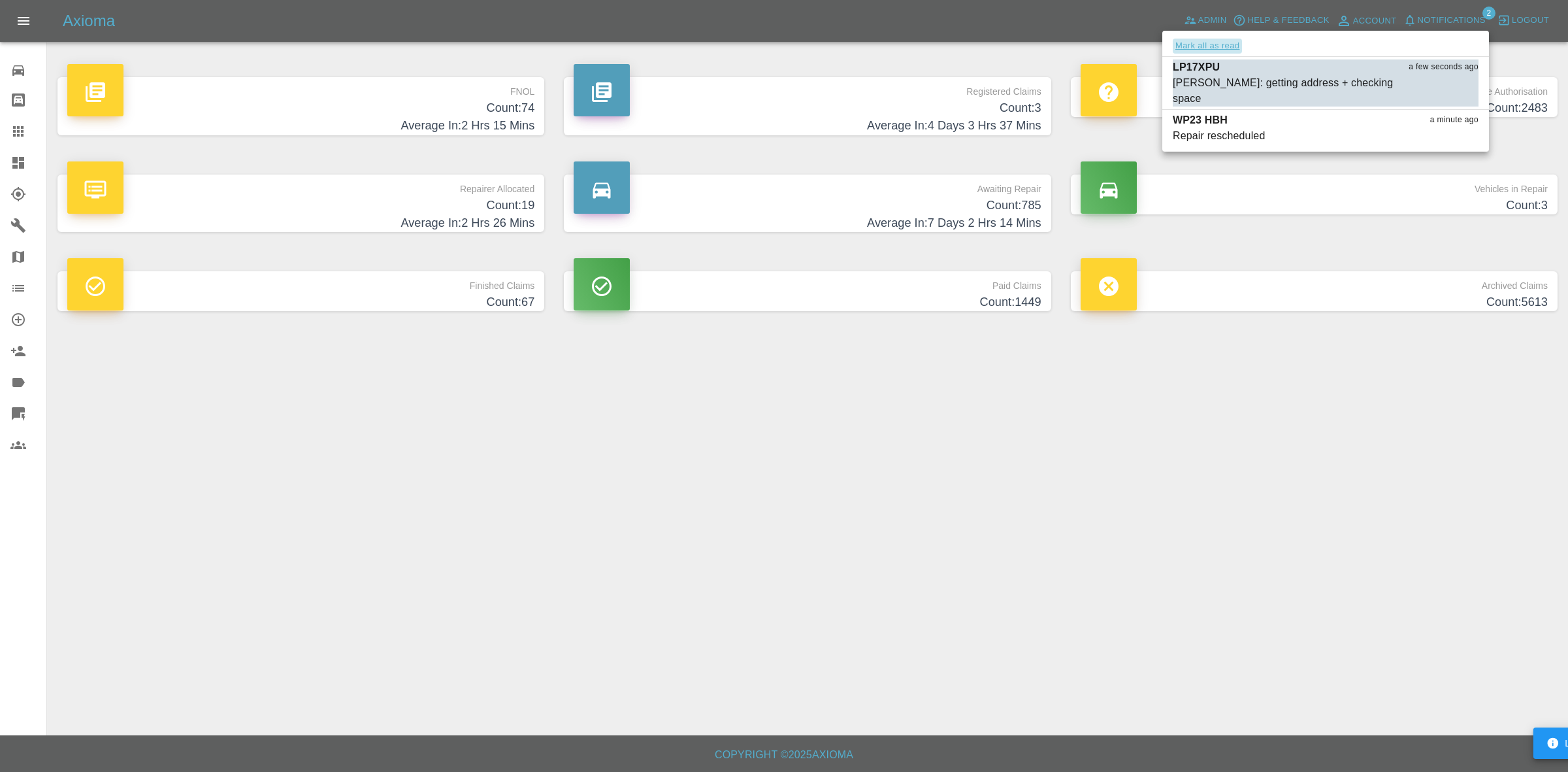
click at [1227, 43] on button "Mark all as read" at bounding box center [1208, 46] width 69 height 15
drag, startPoint x: 1260, startPoint y: 422, endPoint x: 1265, endPoint y: 443, distance: 21.6
click at [1265, 443] on div at bounding box center [784, 386] width 1568 height 772
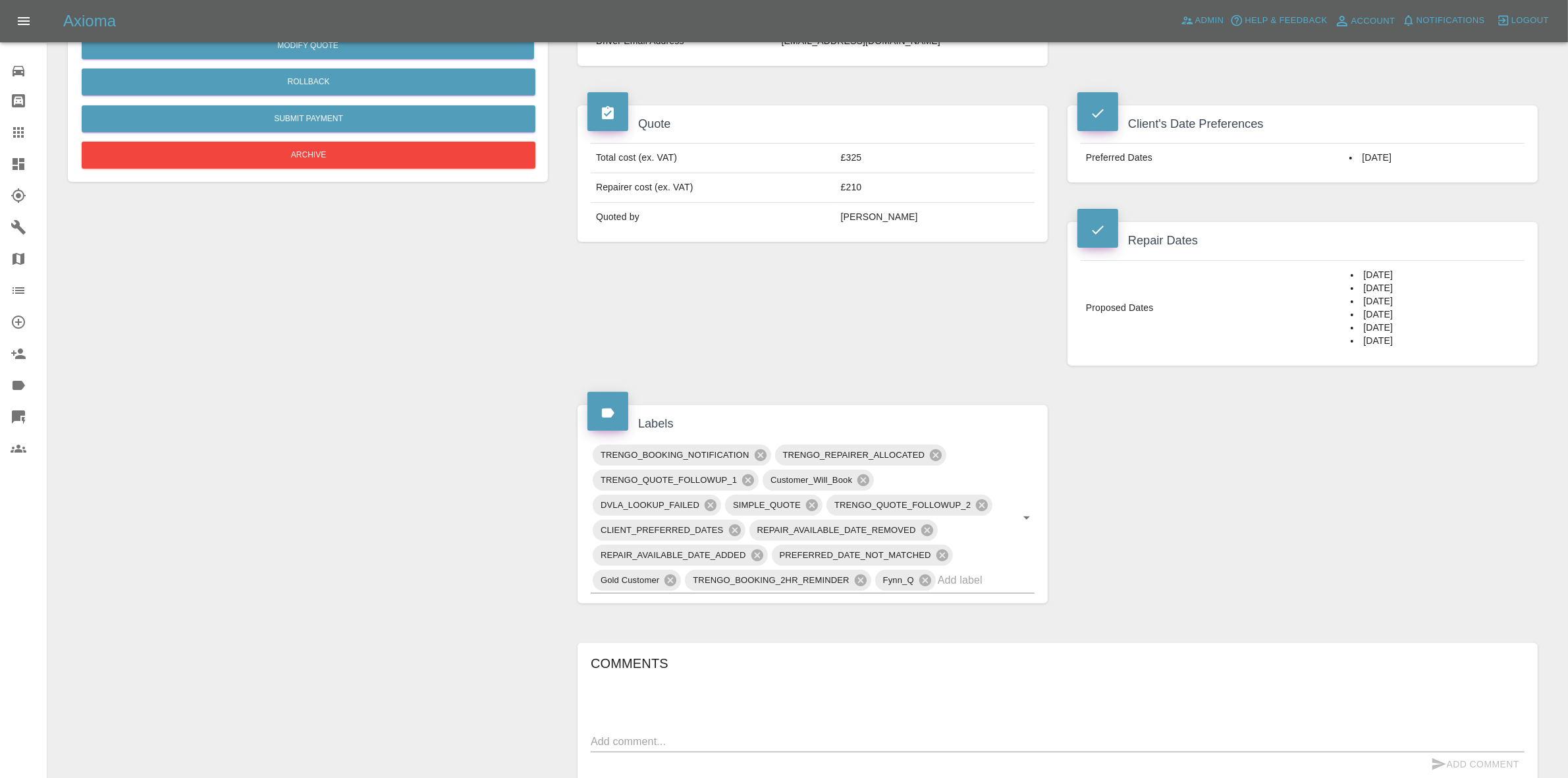
scroll to position [83, 0]
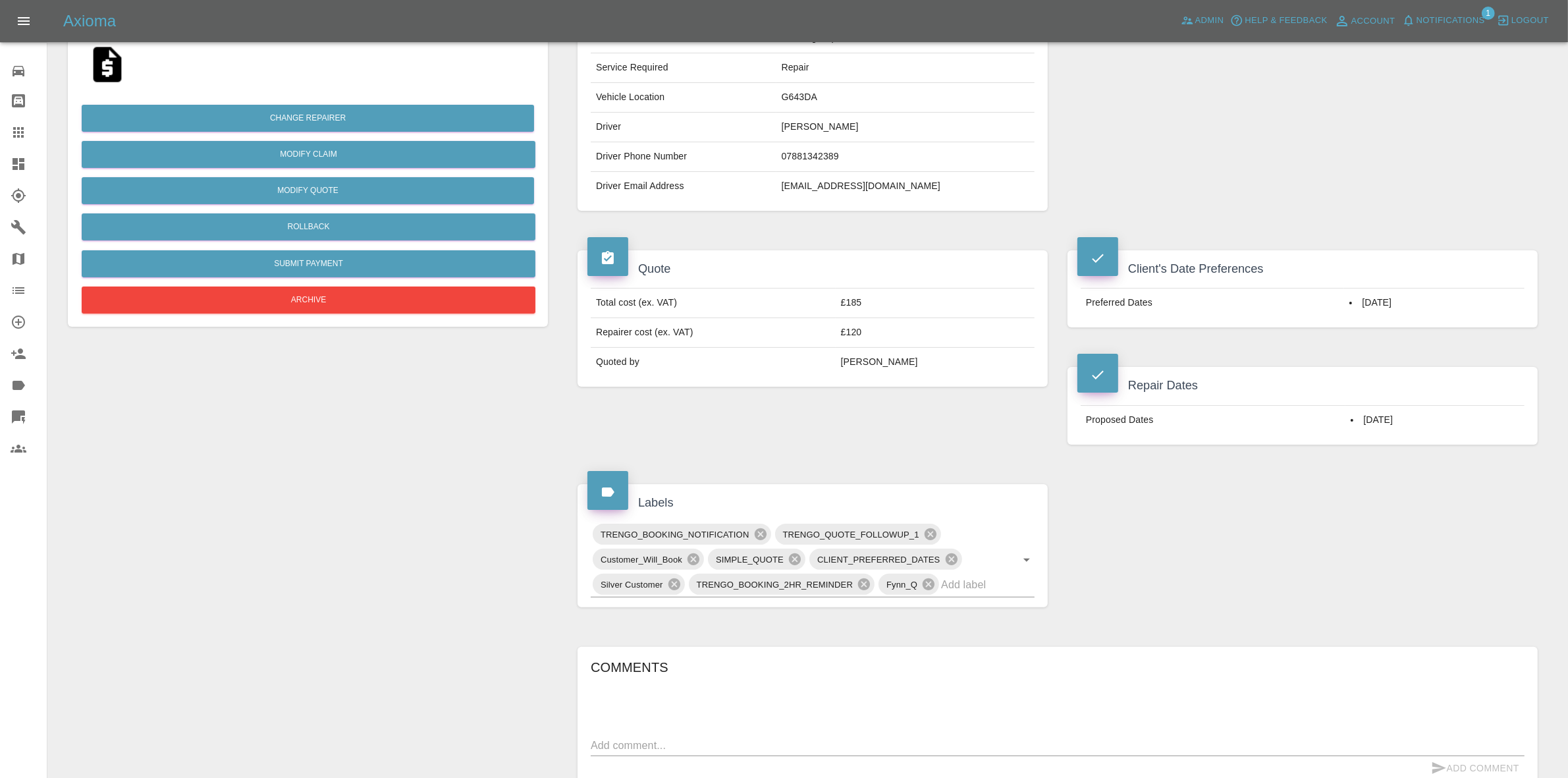
scroll to position [494, 0]
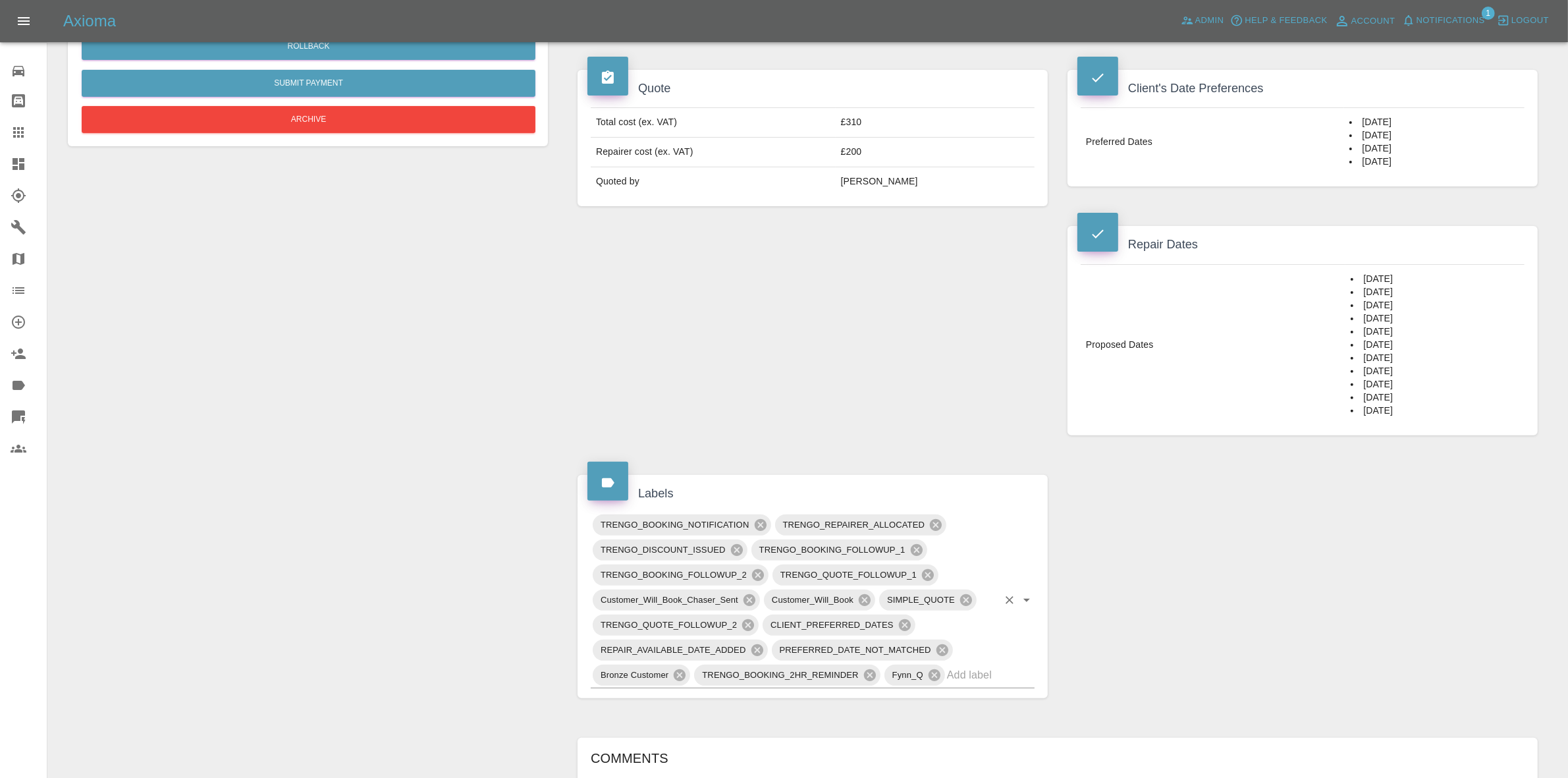
scroll to position [659, 0]
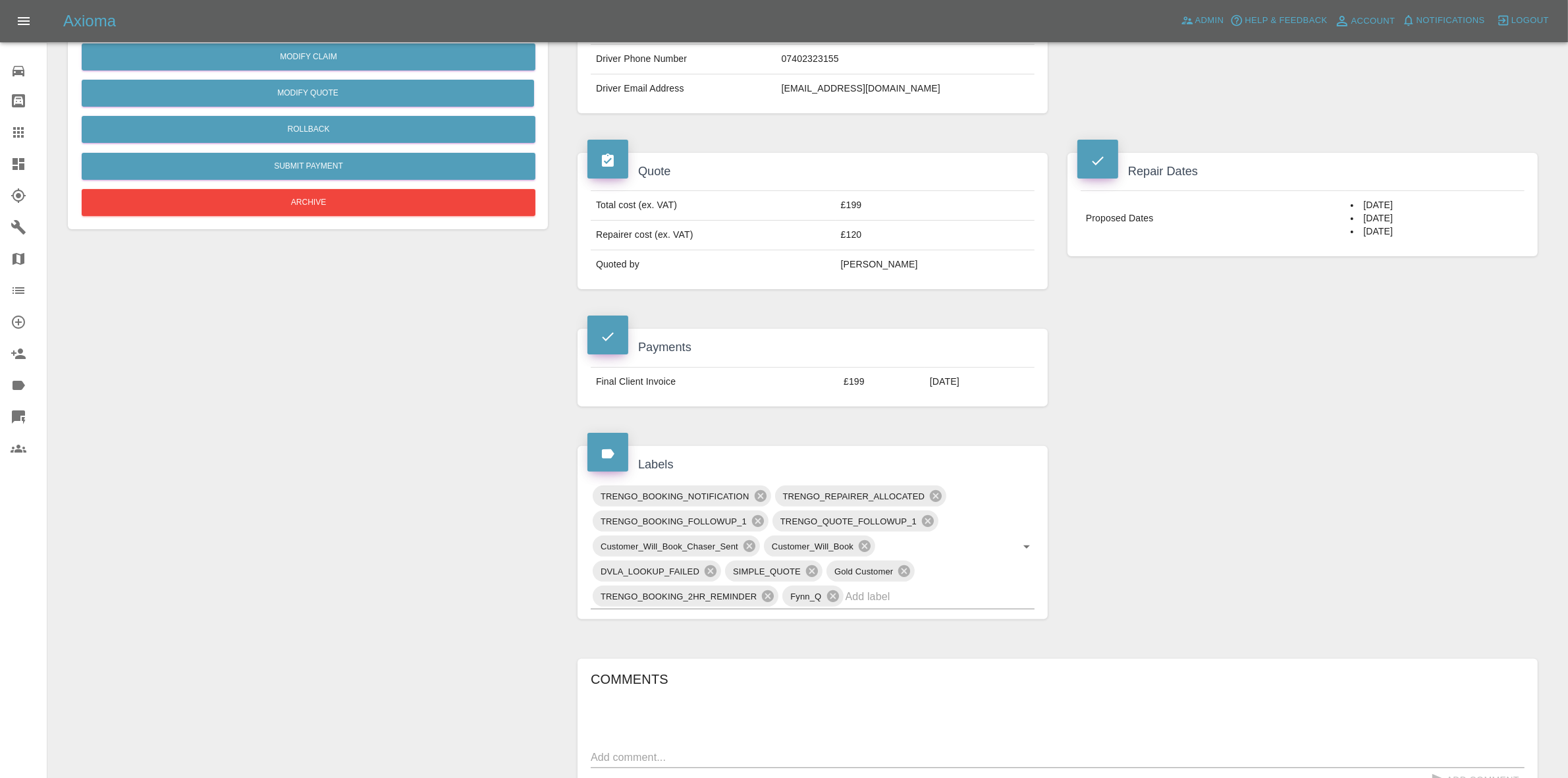
scroll to position [659, 0]
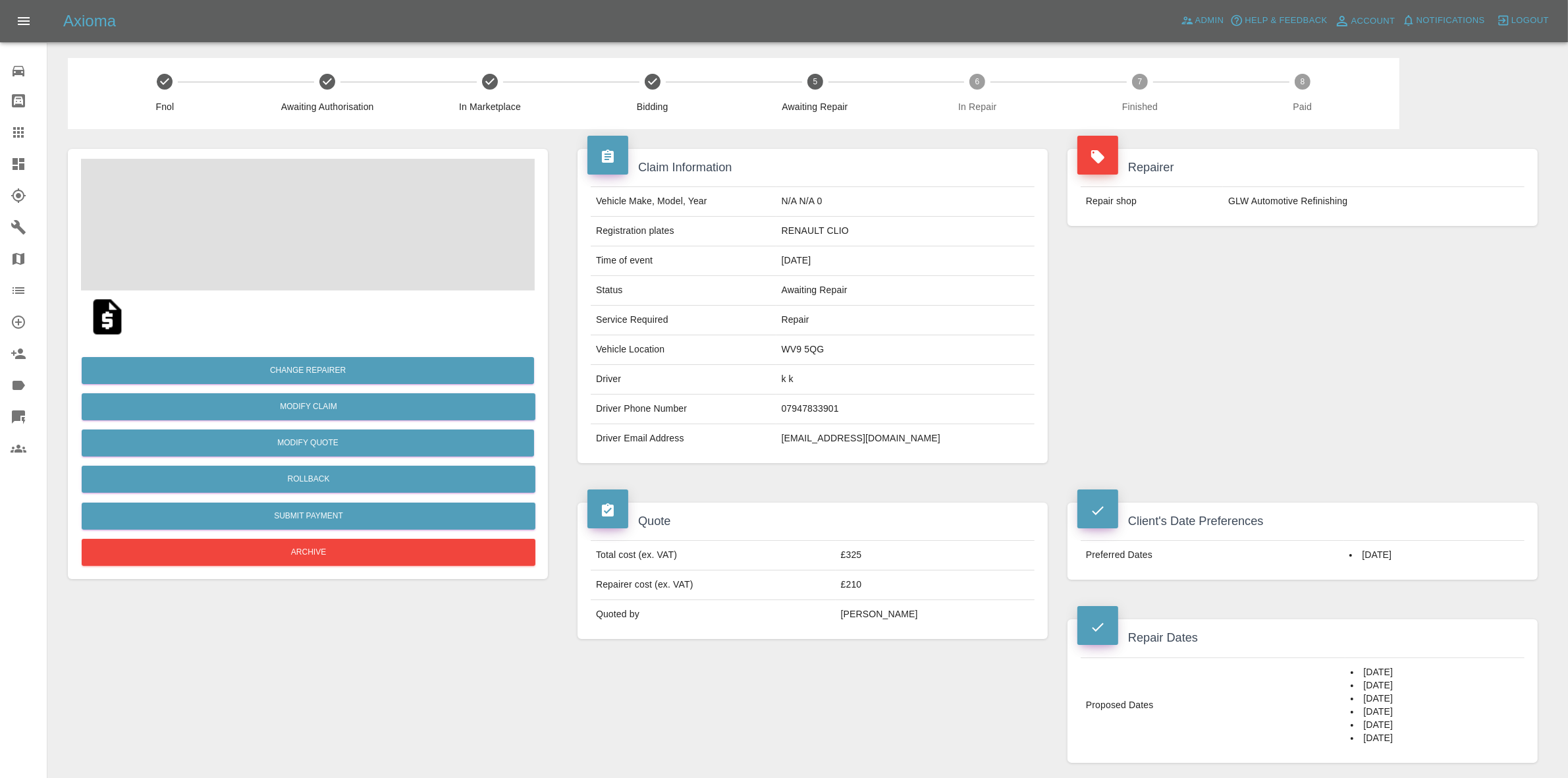
scroll to position [741, 0]
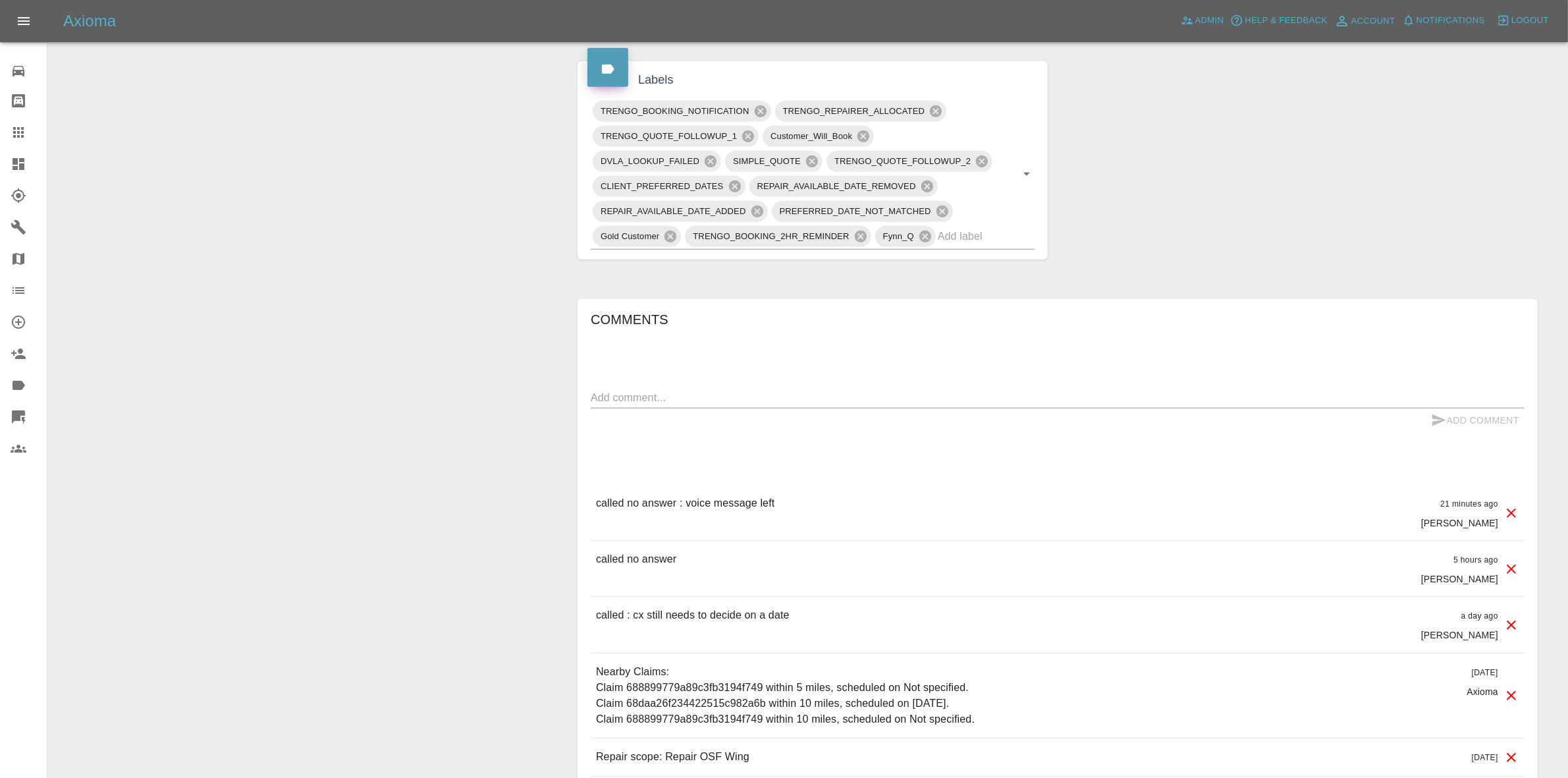
click at [646, 397] on textarea at bounding box center [1057, 397] width 934 height 15
type textarea "pinging on whatsapp"
click at [1449, 420] on button "Add Comment" at bounding box center [1475, 420] width 99 height 24
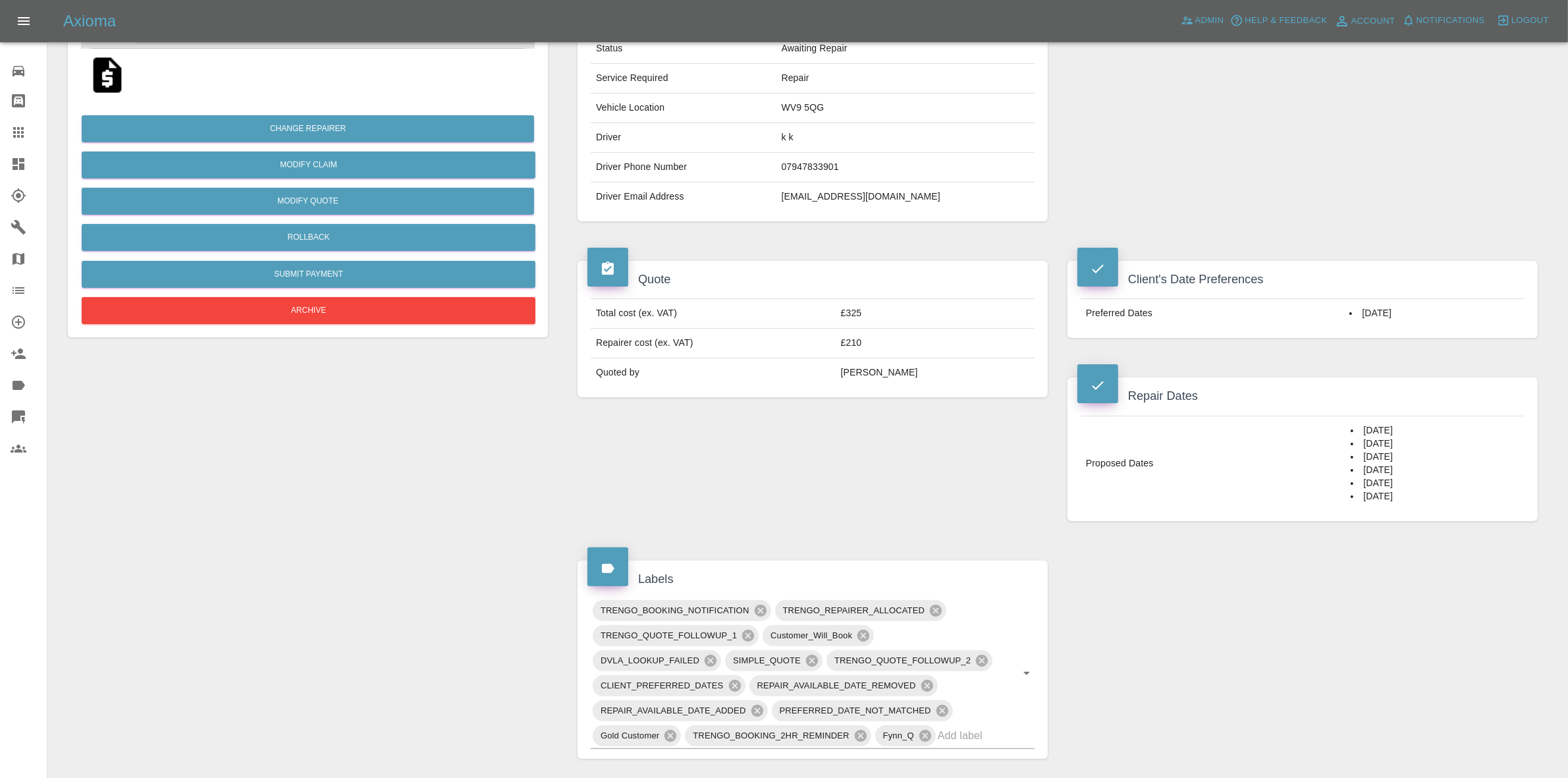
scroll to position [165, 0]
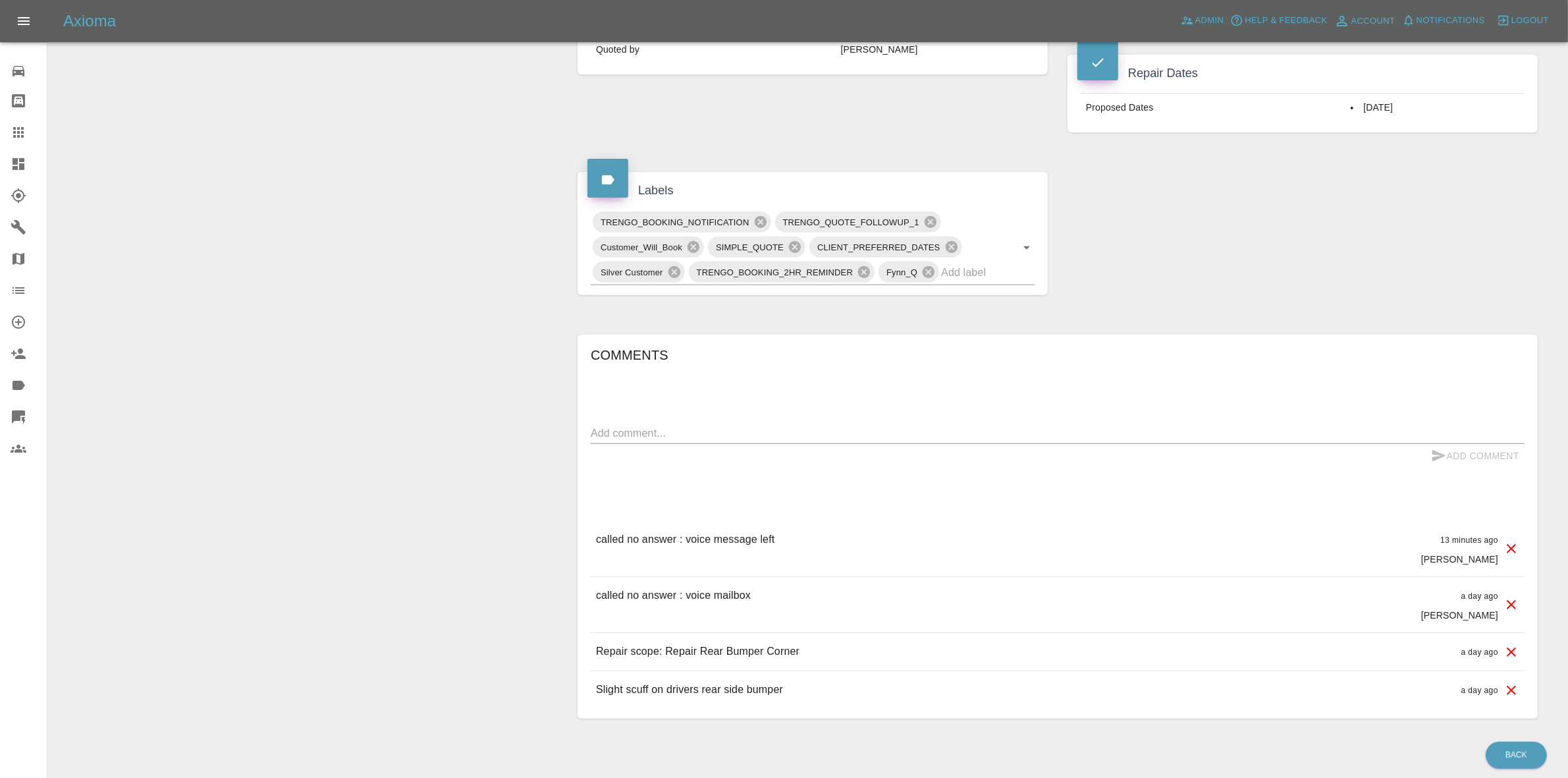
scroll to position [614, 0]
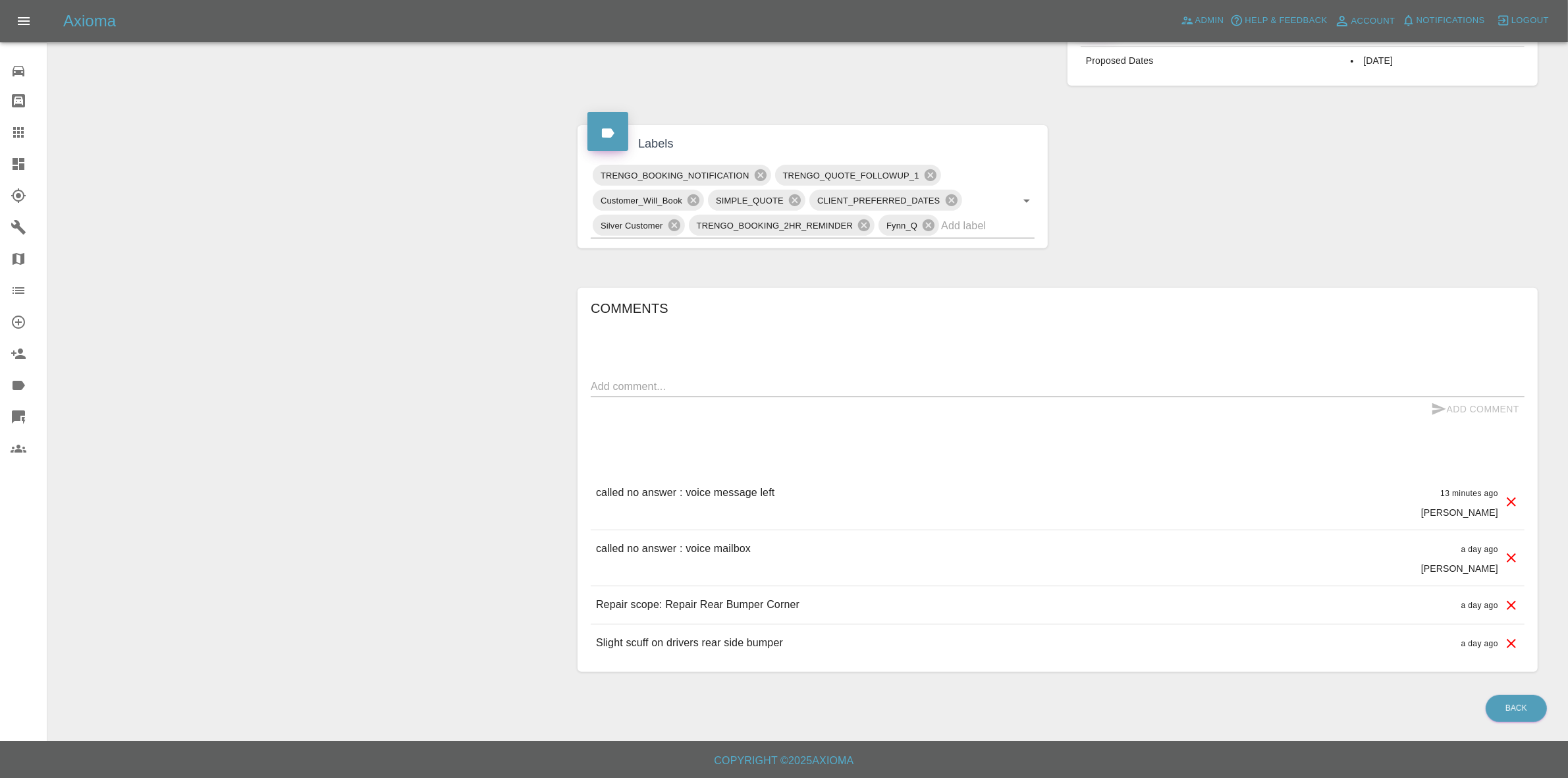
click at [657, 387] on textarea at bounding box center [1057, 386] width 934 height 15
type textarea "pinging whatsapp"
click at [1462, 419] on button "Add Comment" at bounding box center [1475, 410] width 99 height 24
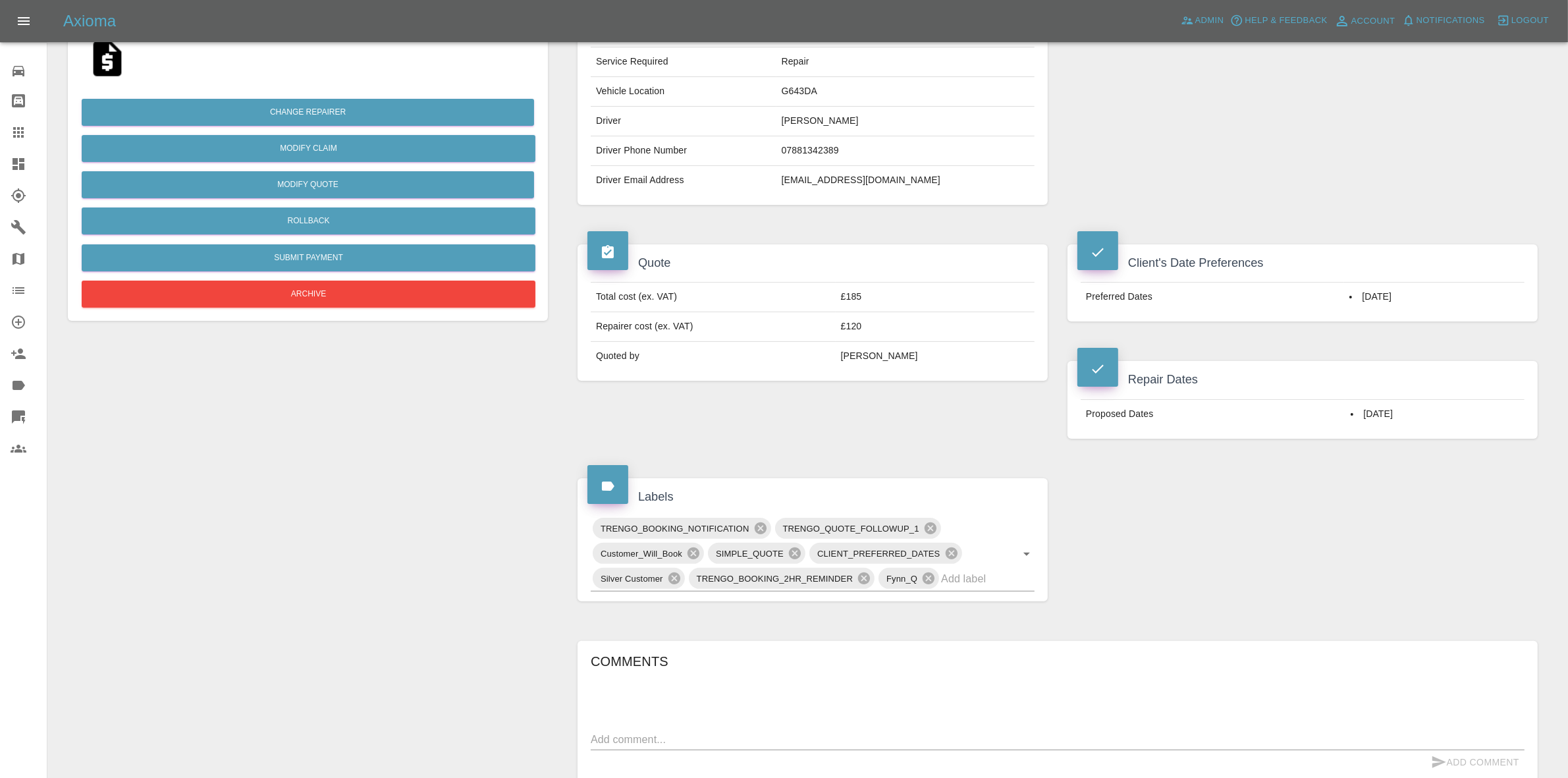
scroll to position [38, 0]
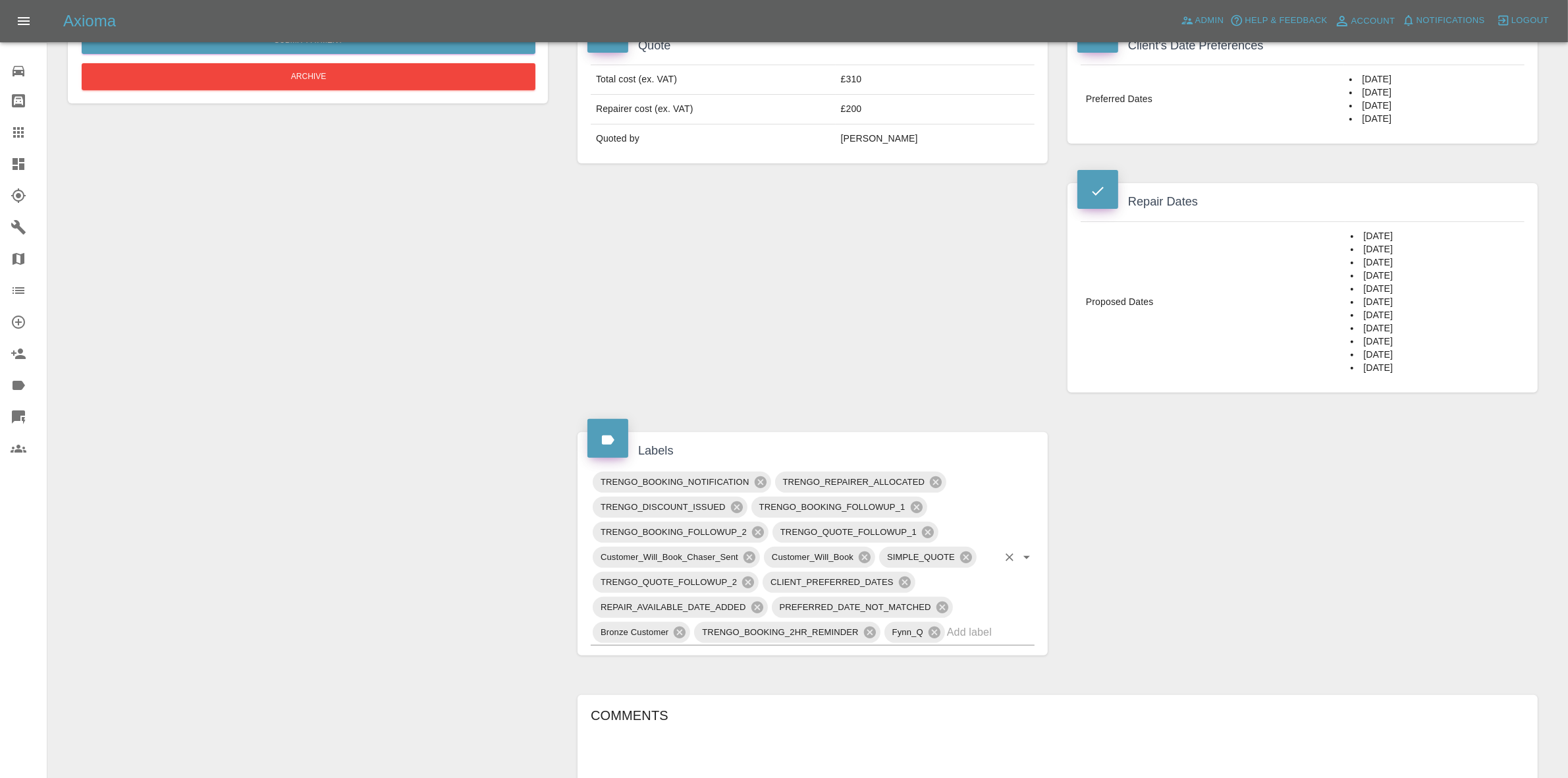
scroll to position [659, 0]
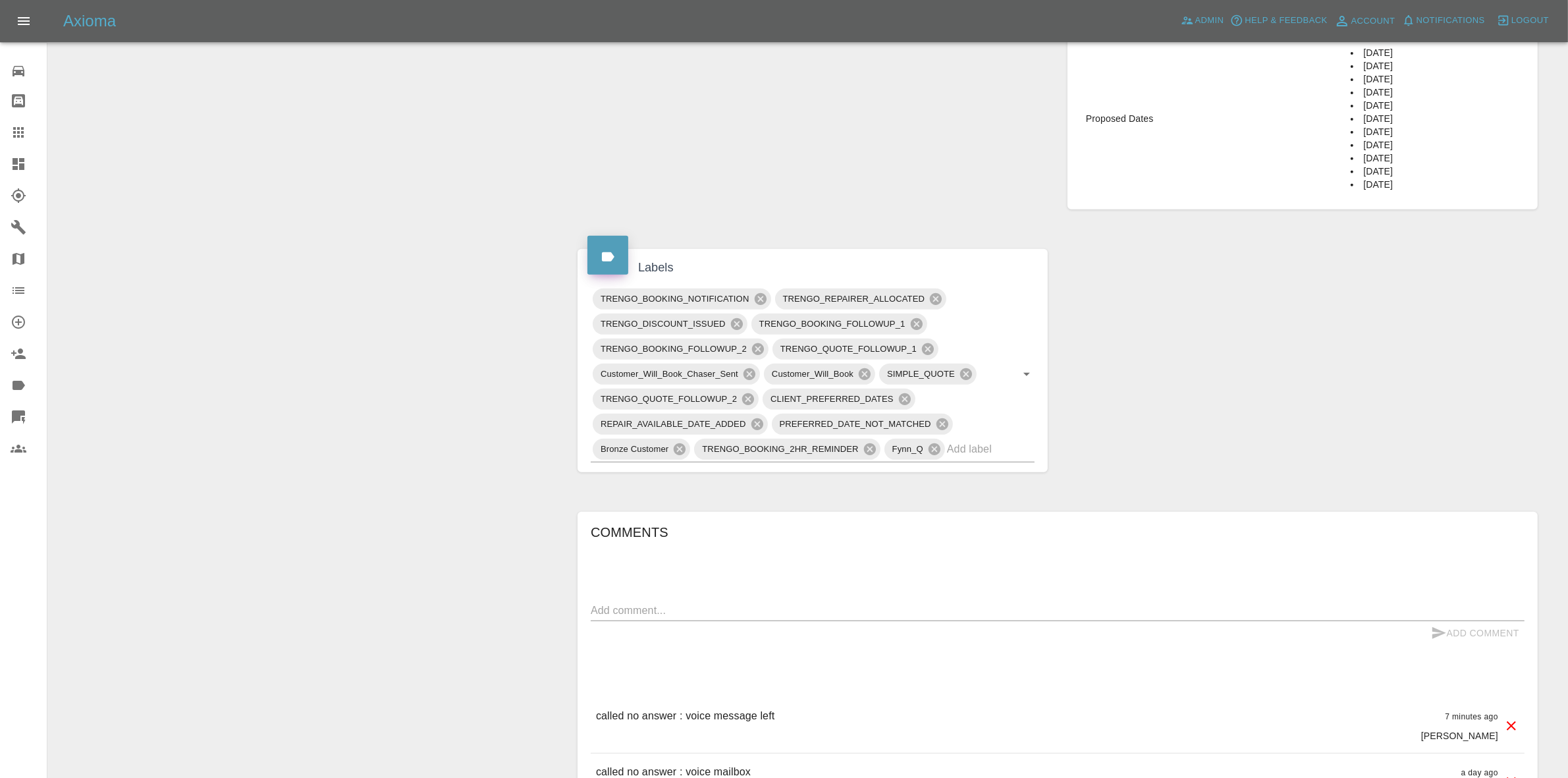
click at [665, 598] on div "Comments x Add Comment called no answer : voice message left 7 minutes ago Cast…" at bounding box center [1057, 732] width 934 height 420
click at [629, 608] on textarea at bounding box center [1057, 610] width 934 height 15
type textarea "pinging on whatsapp"
click at [1446, 634] on button "Add Comment" at bounding box center [1475, 633] width 99 height 24
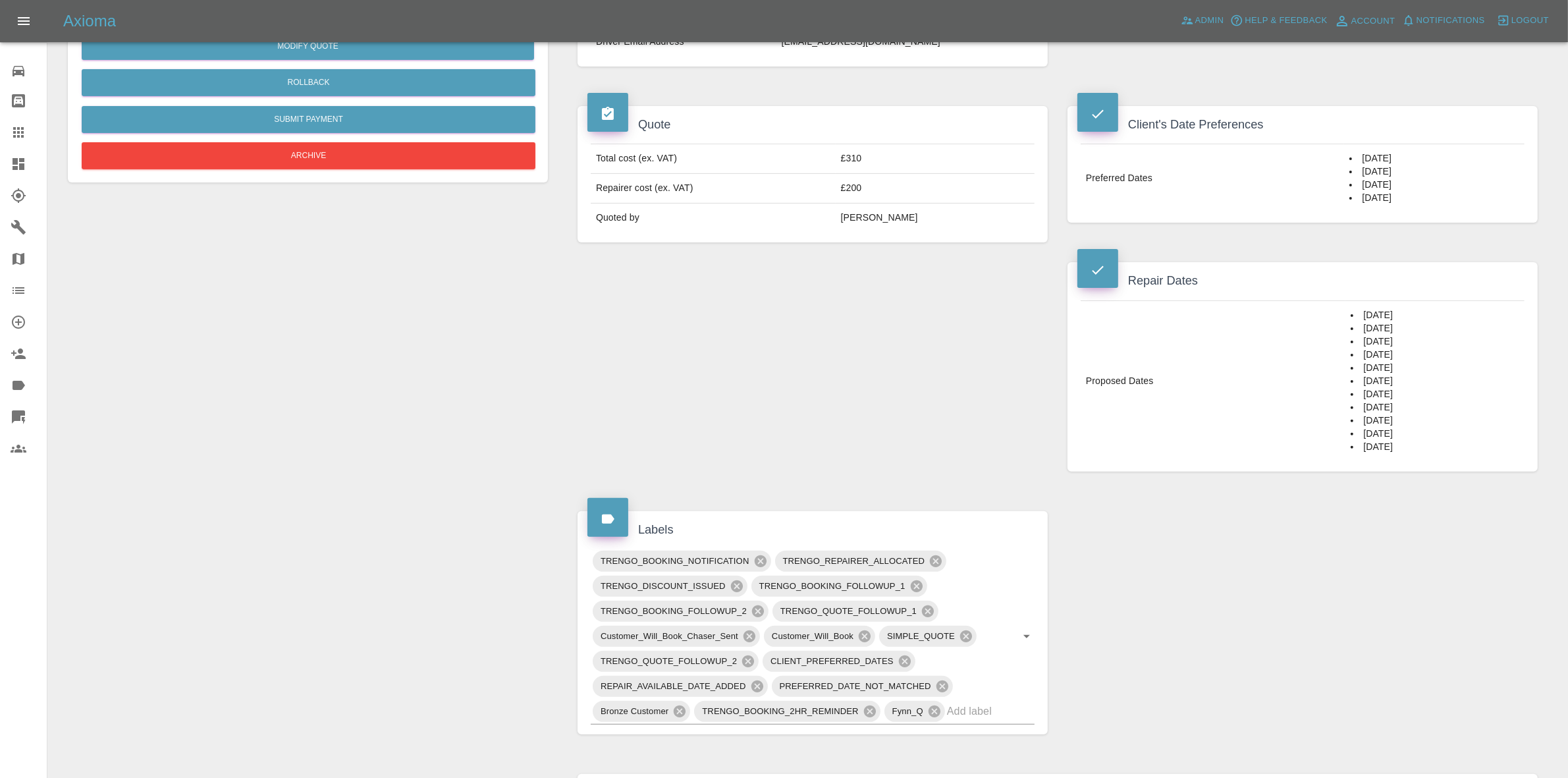
scroll to position [0, 0]
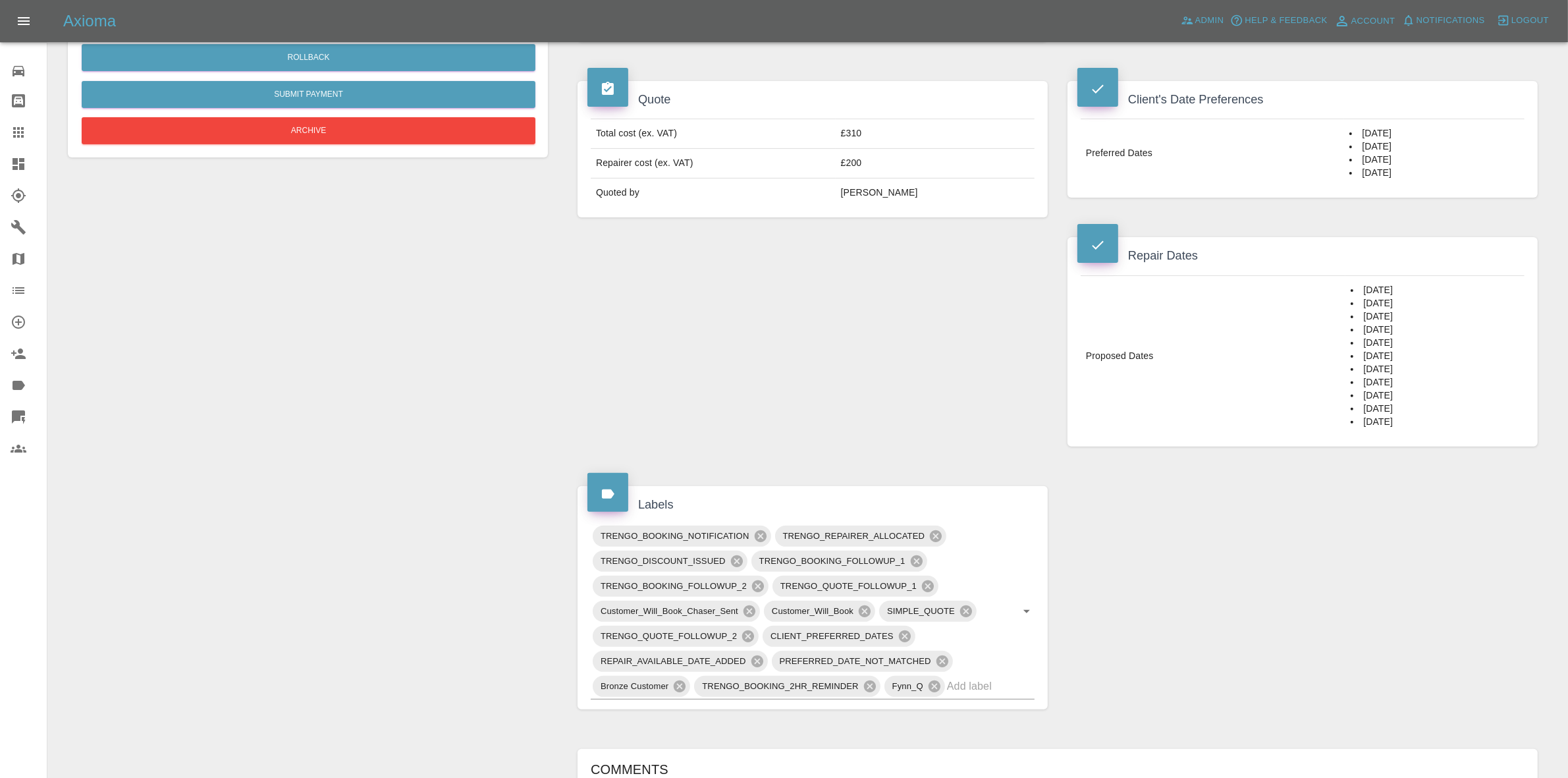
scroll to position [659, 0]
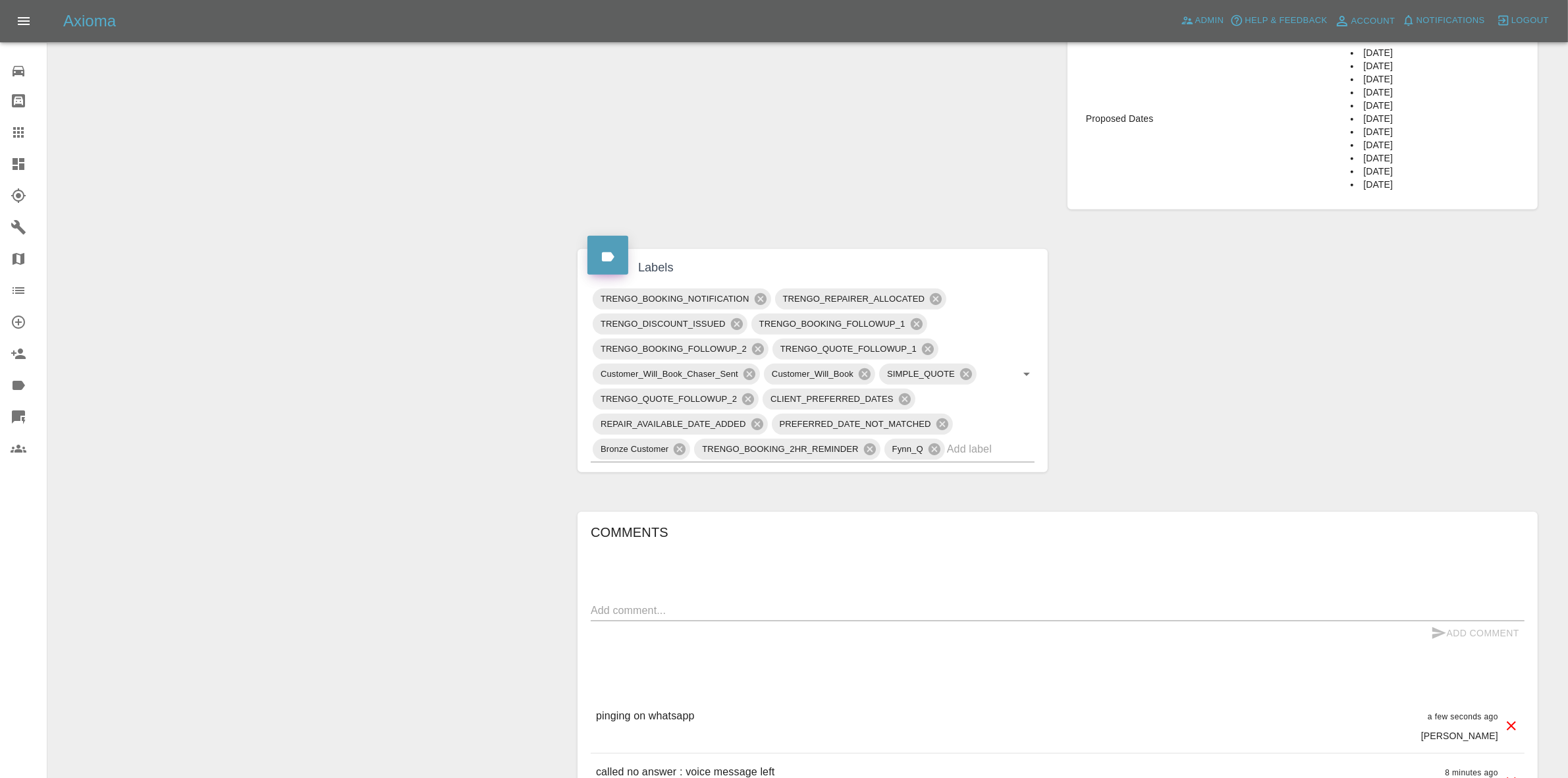
click at [946, 776] on div "called no answer : voice message left 8 minutes ago [PERSON_NAME]" at bounding box center [1057, 782] width 934 height 56
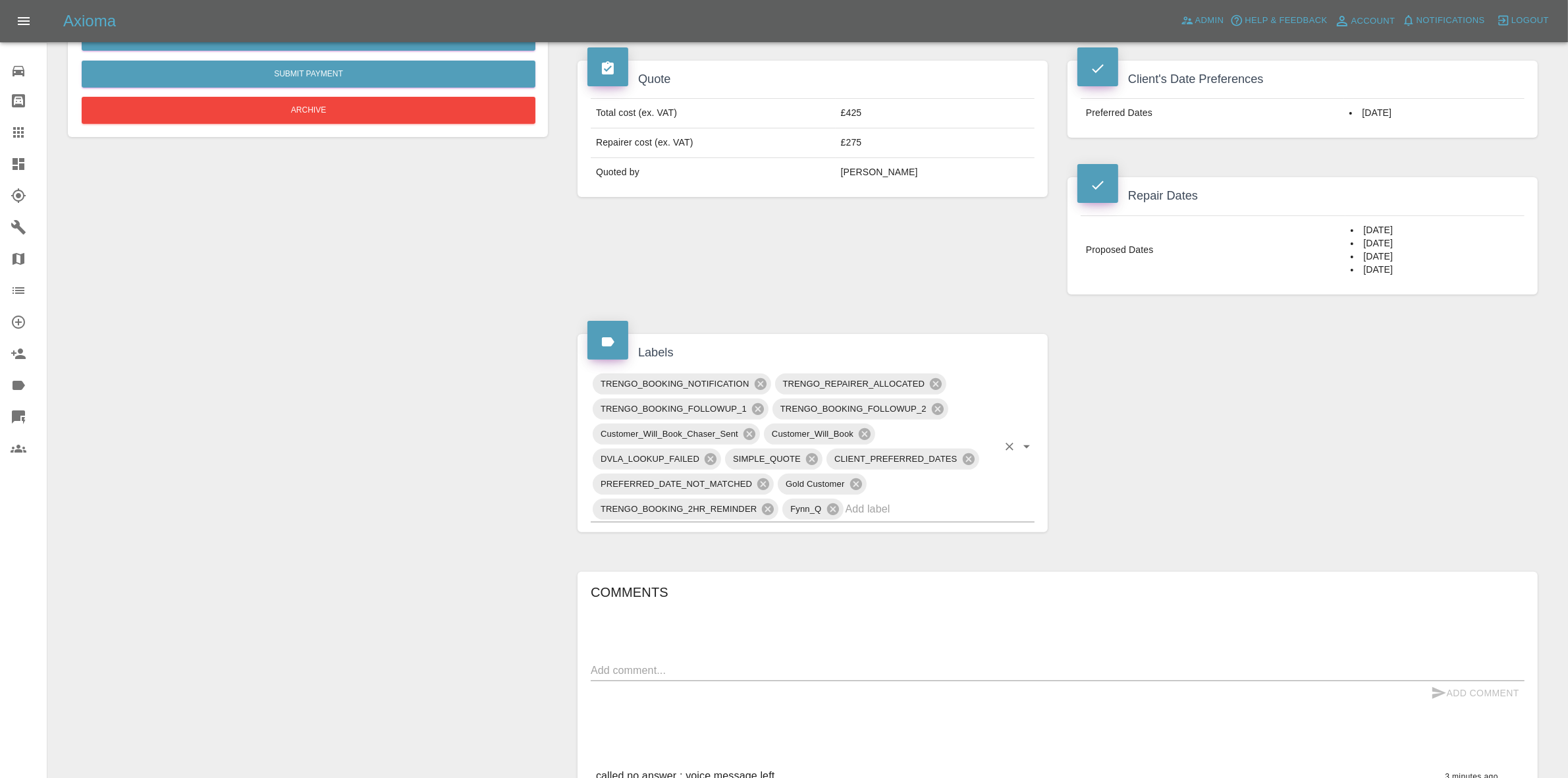
scroll to position [494, 0]
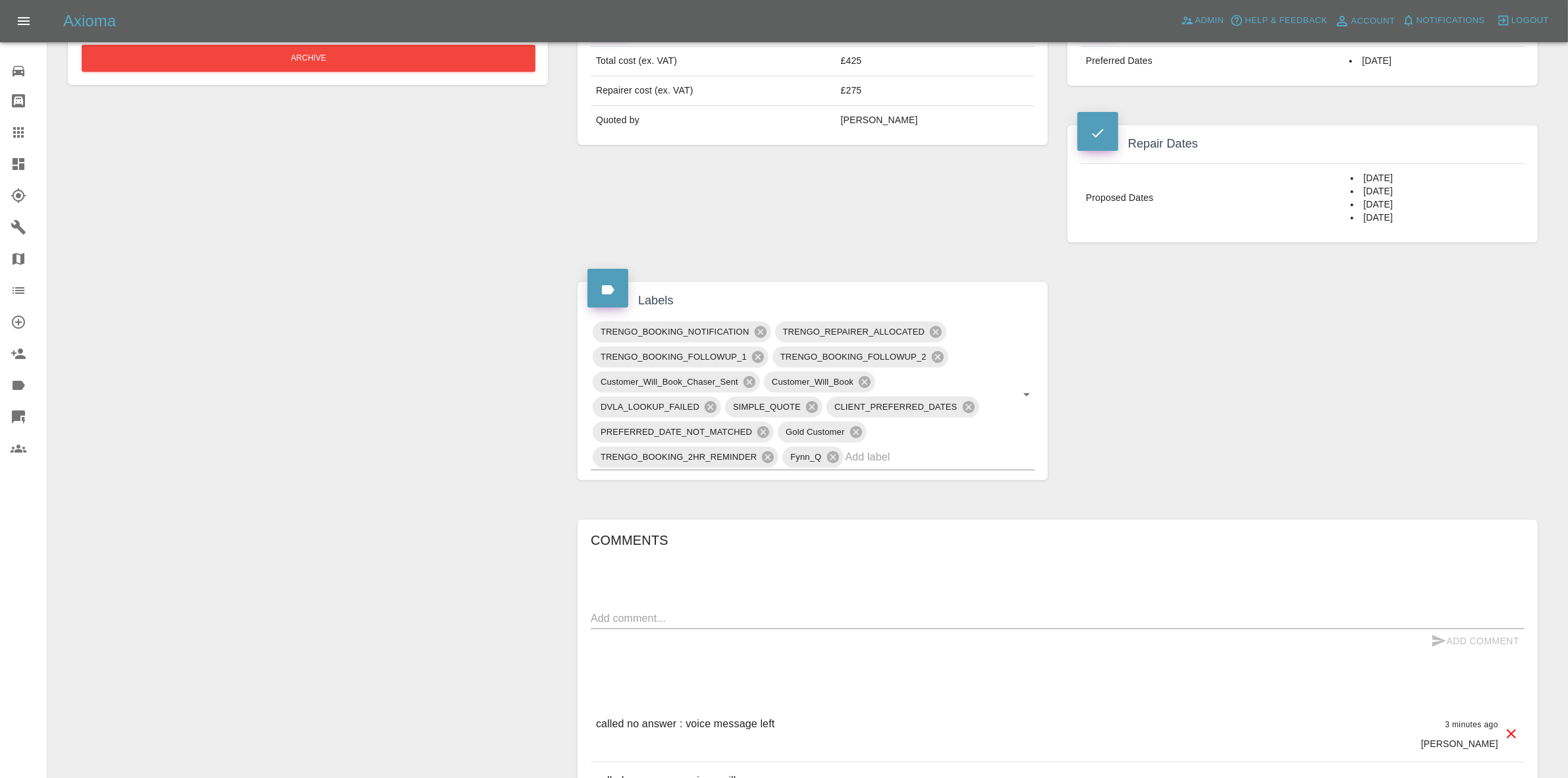
click at [680, 613] on textarea at bounding box center [1057, 618] width 934 height 15
type textarea "pinging whatsapp"
drag, startPoint x: 1479, startPoint y: 641, endPoint x: 1375, endPoint y: 582, distance: 119.6
click at [1478, 643] on button "Add Comment" at bounding box center [1475, 641] width 99 height 24
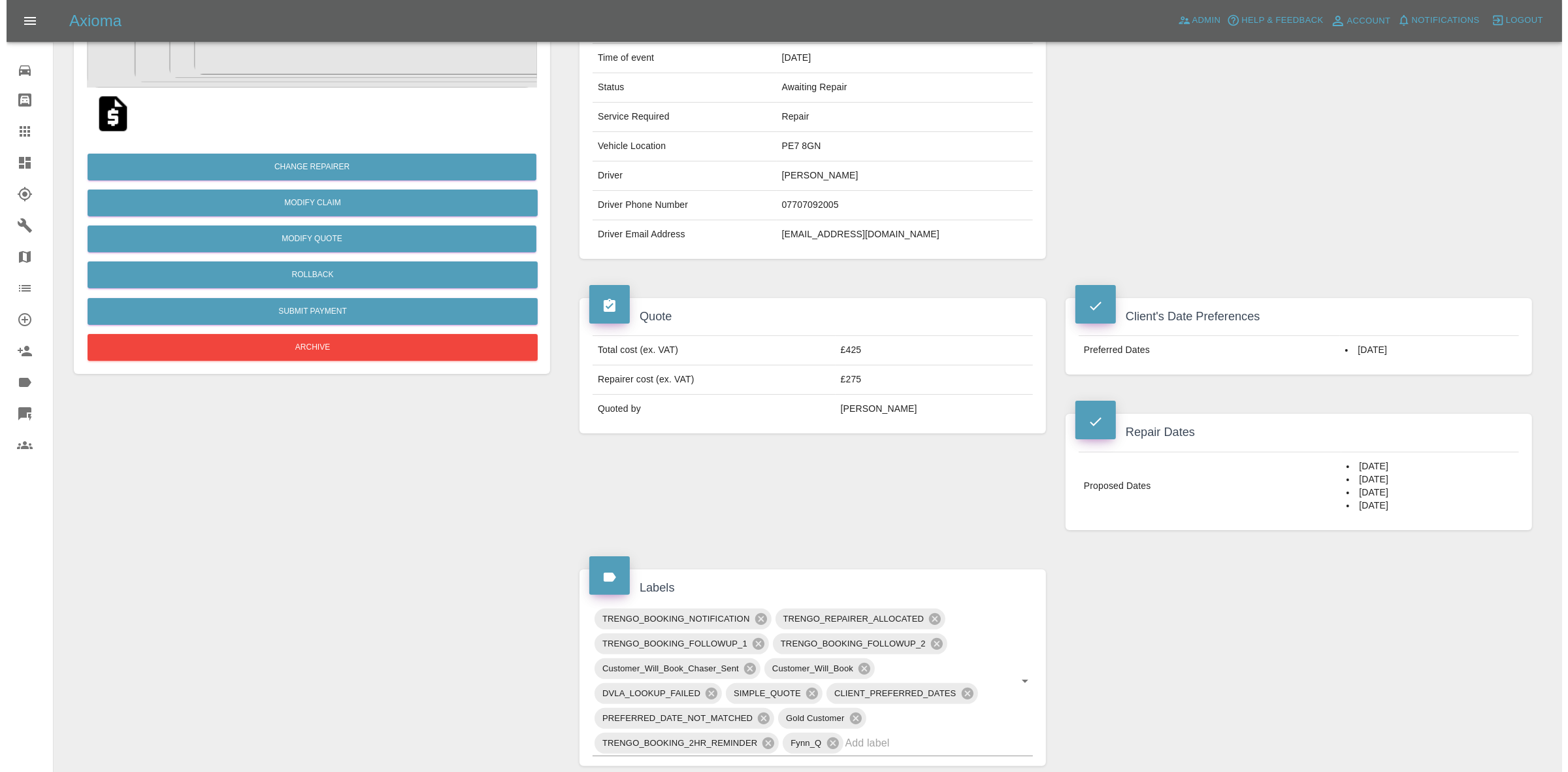
scroll to position [0, 0]
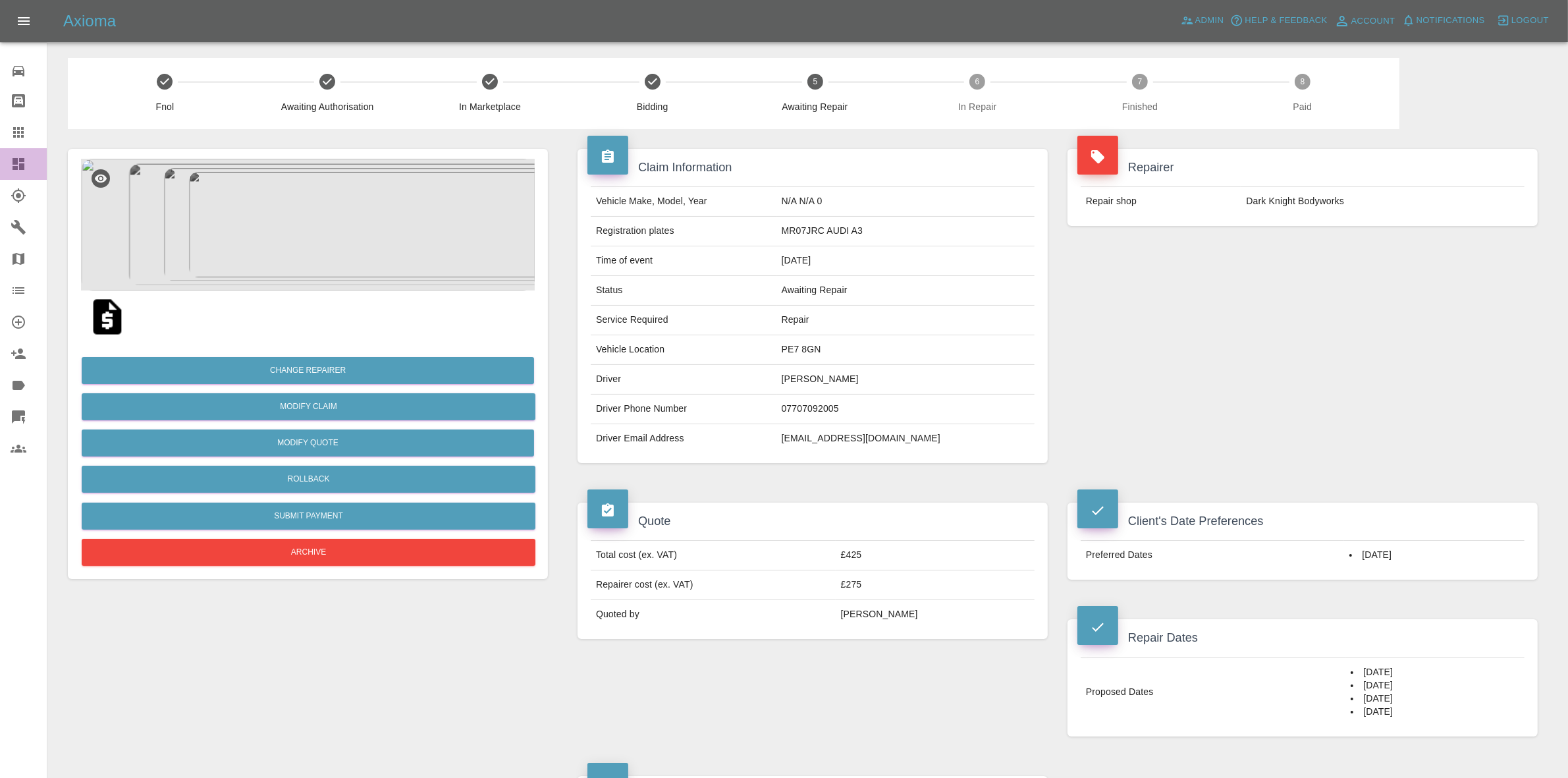
click at [0, 152] on link "Dashboard" at bounding box center [23, 164] width 47 height 31
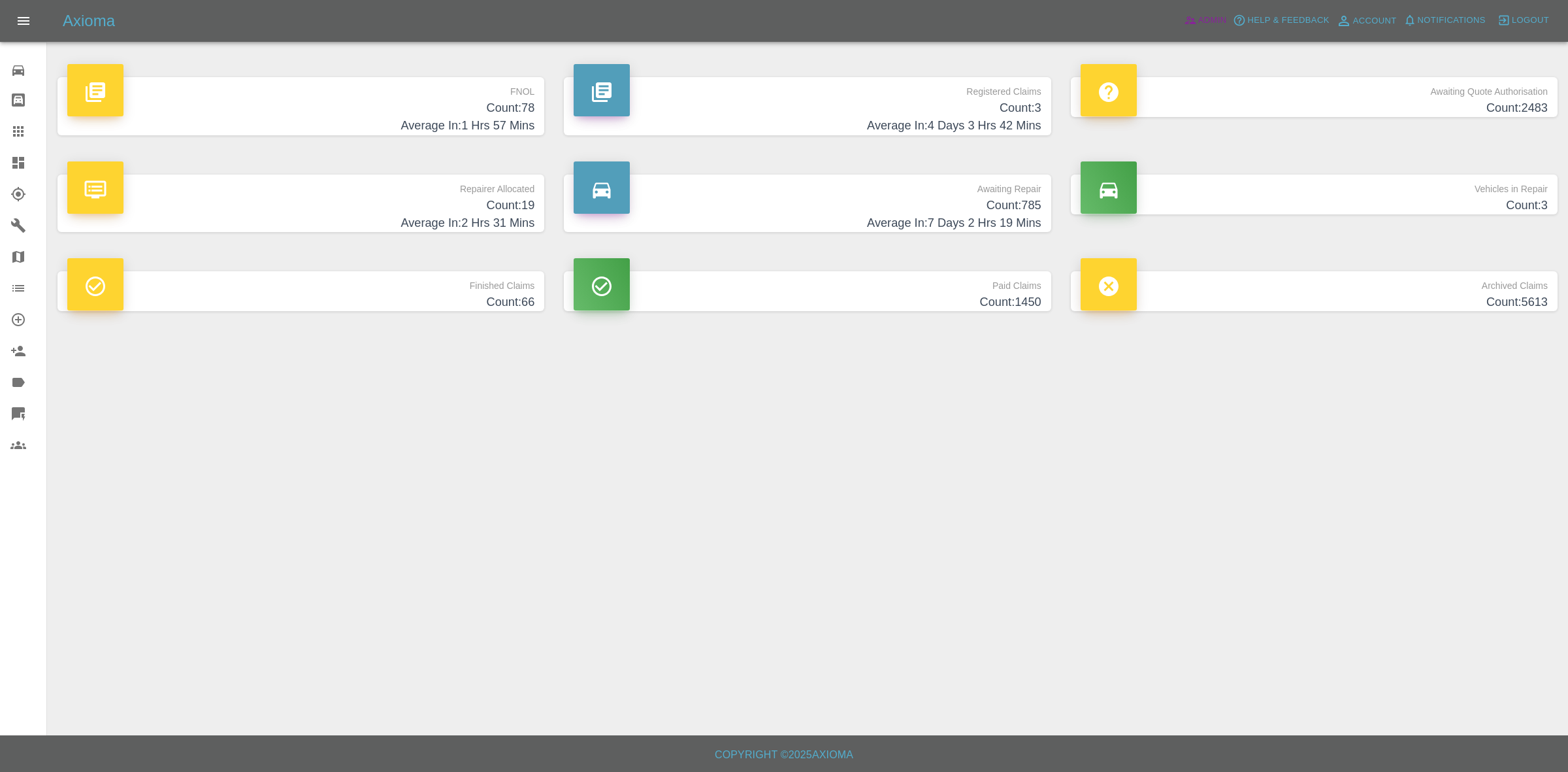
click at [1222, 18] on span "Admin" at bounding box center [1213, 20] width 29 height 15
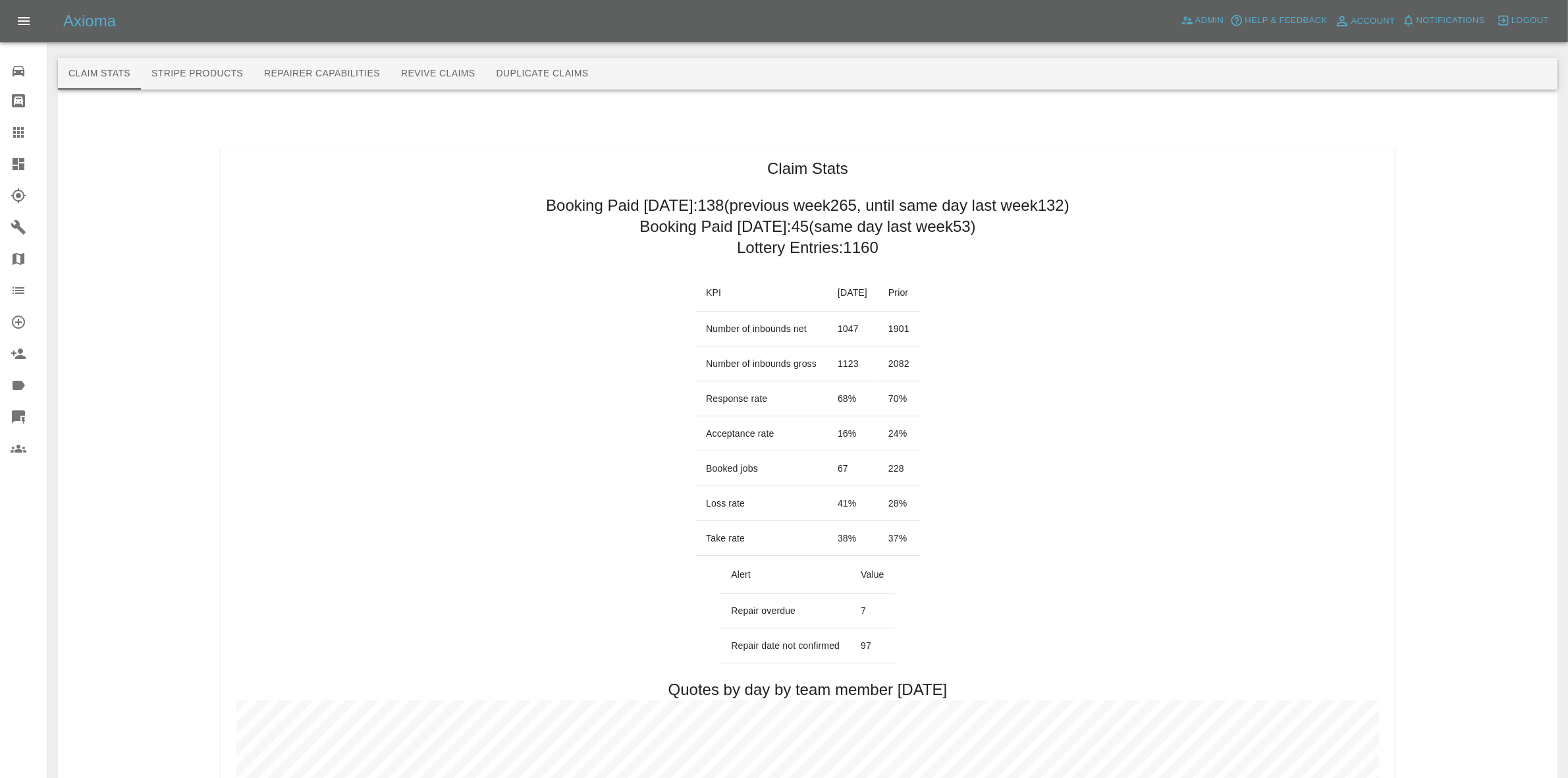
click at [6, 160] on link "Dashboard" at bounding box center [23, 164] width 47 height 31
click at [4, 166] on link "Dashboard" at bounding box center [23, 164] width 47 height 31
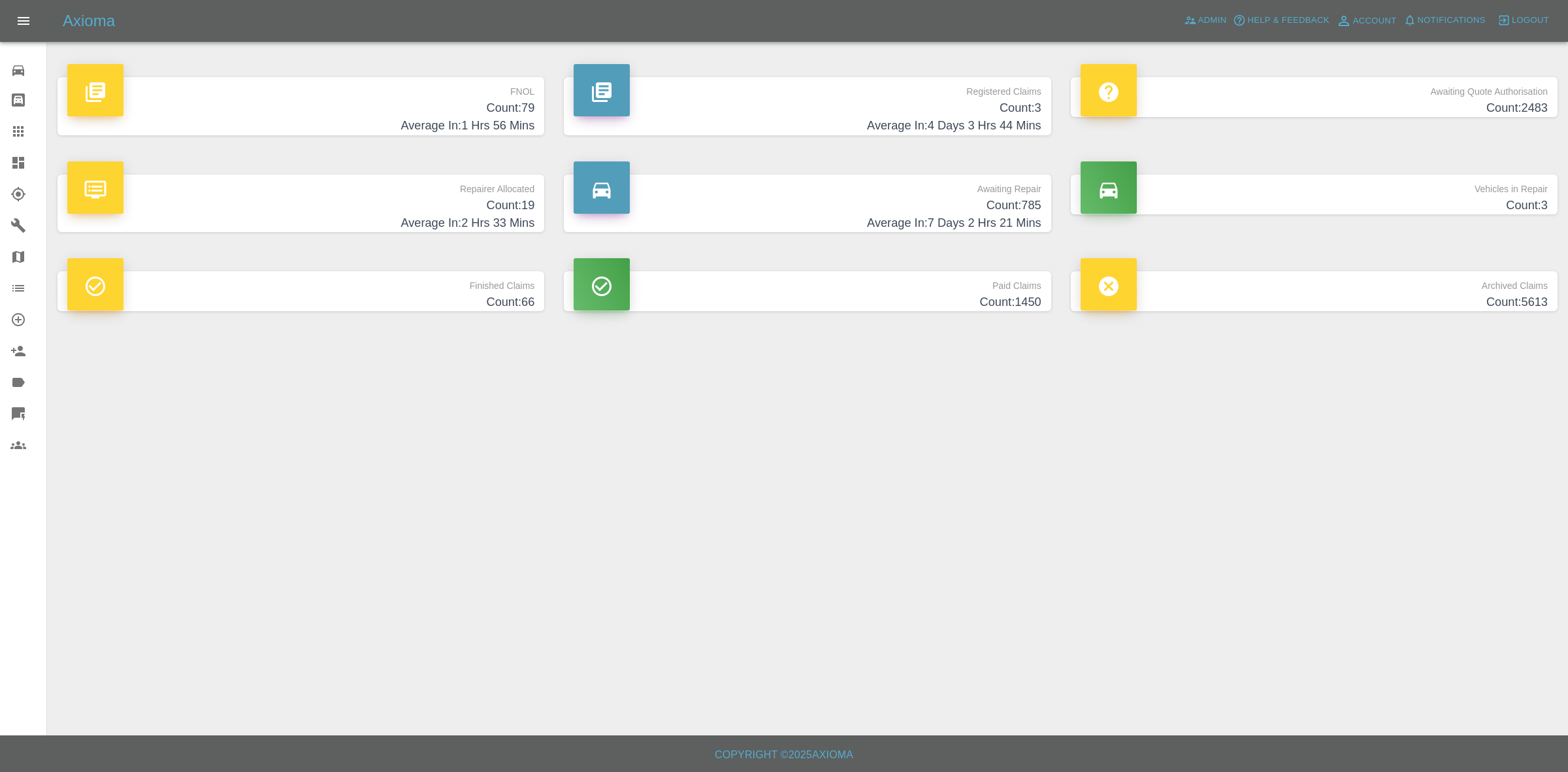
click at [497, 213] on h4 "Count: 19" at bounding box center [300, 205] width 467 height 18
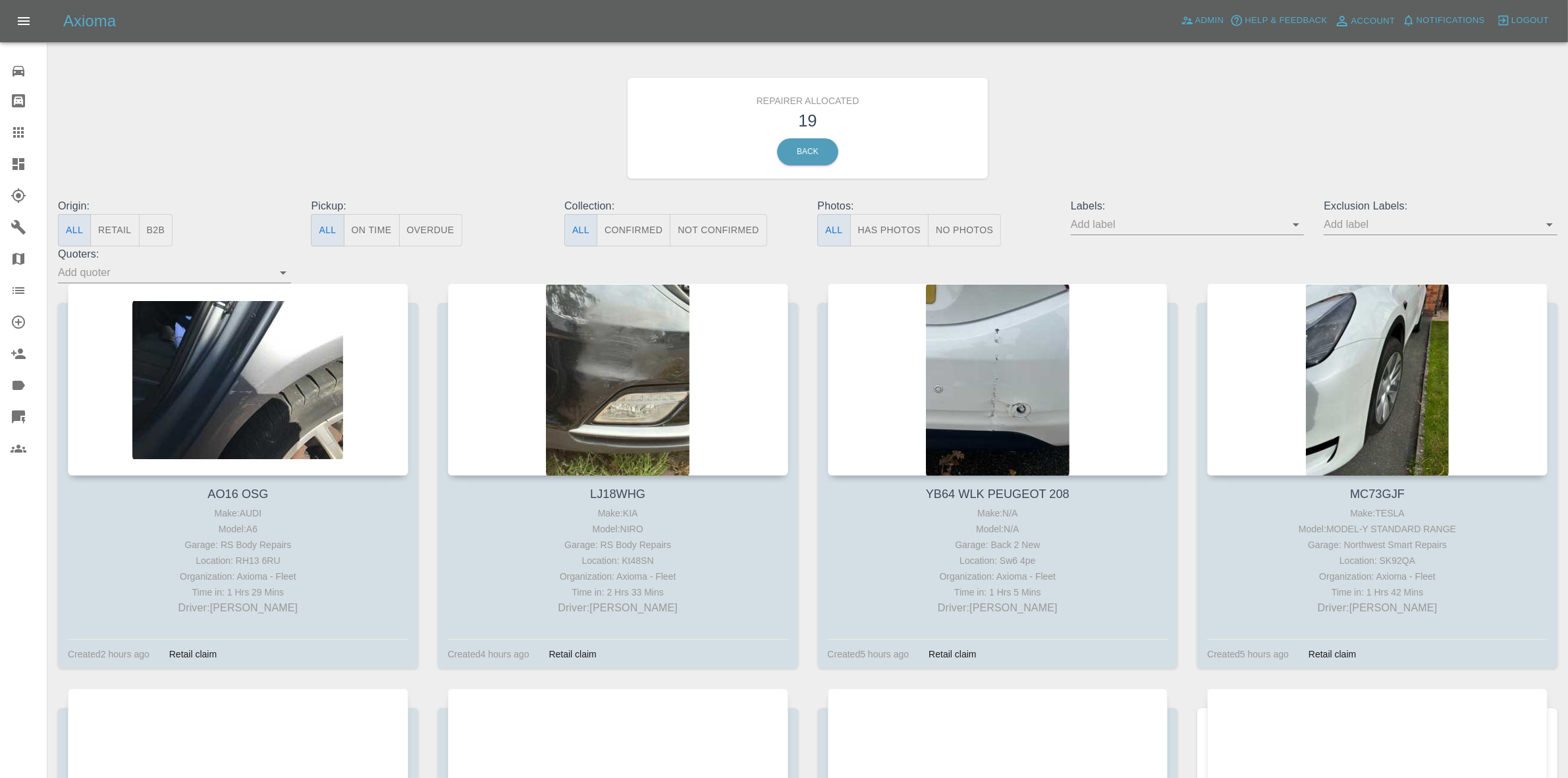
click at [117, 232] on button "Retail" at bounding box center [115, 230] width 48 height 32
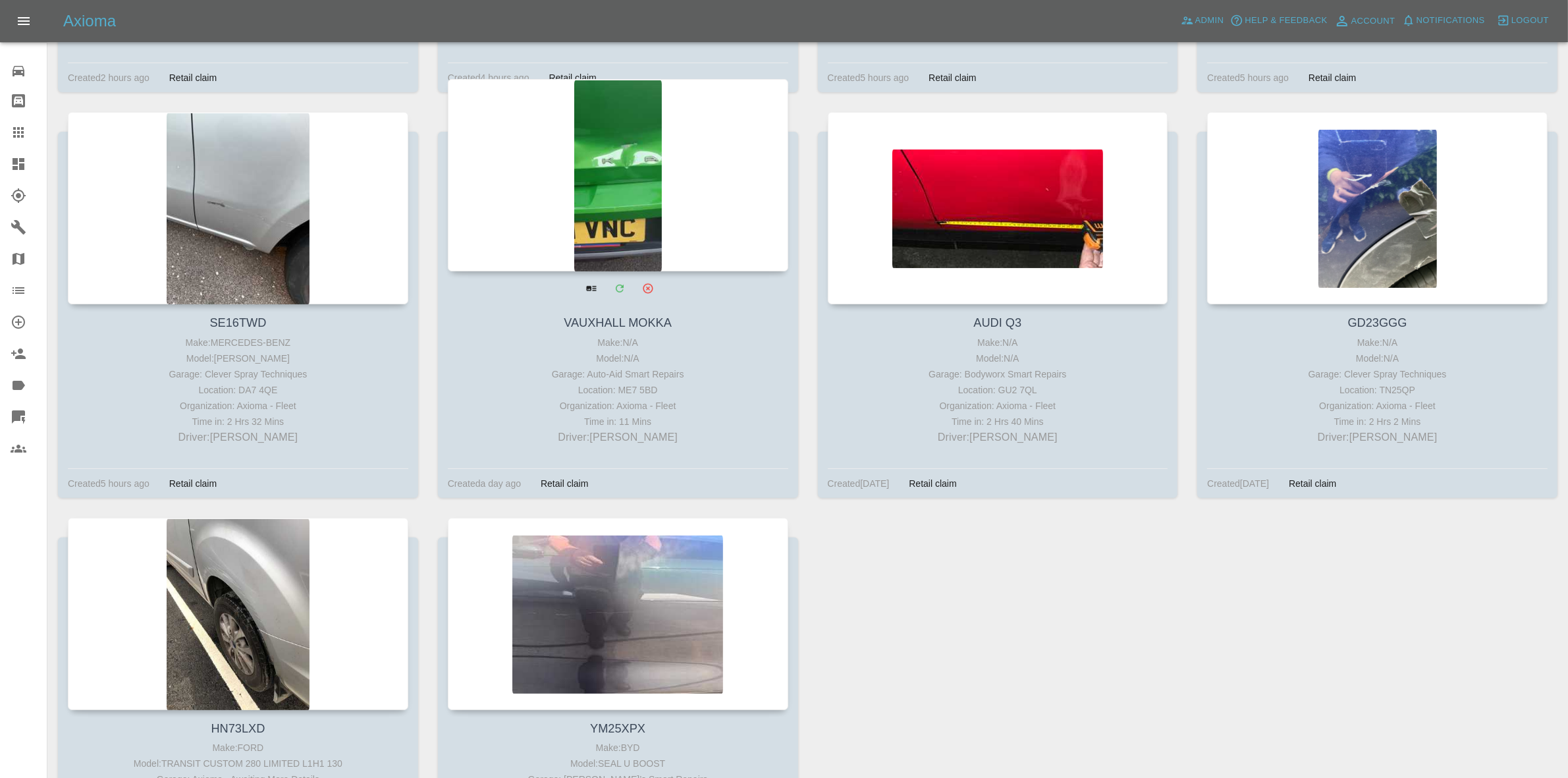
scroll to position [775, 0]
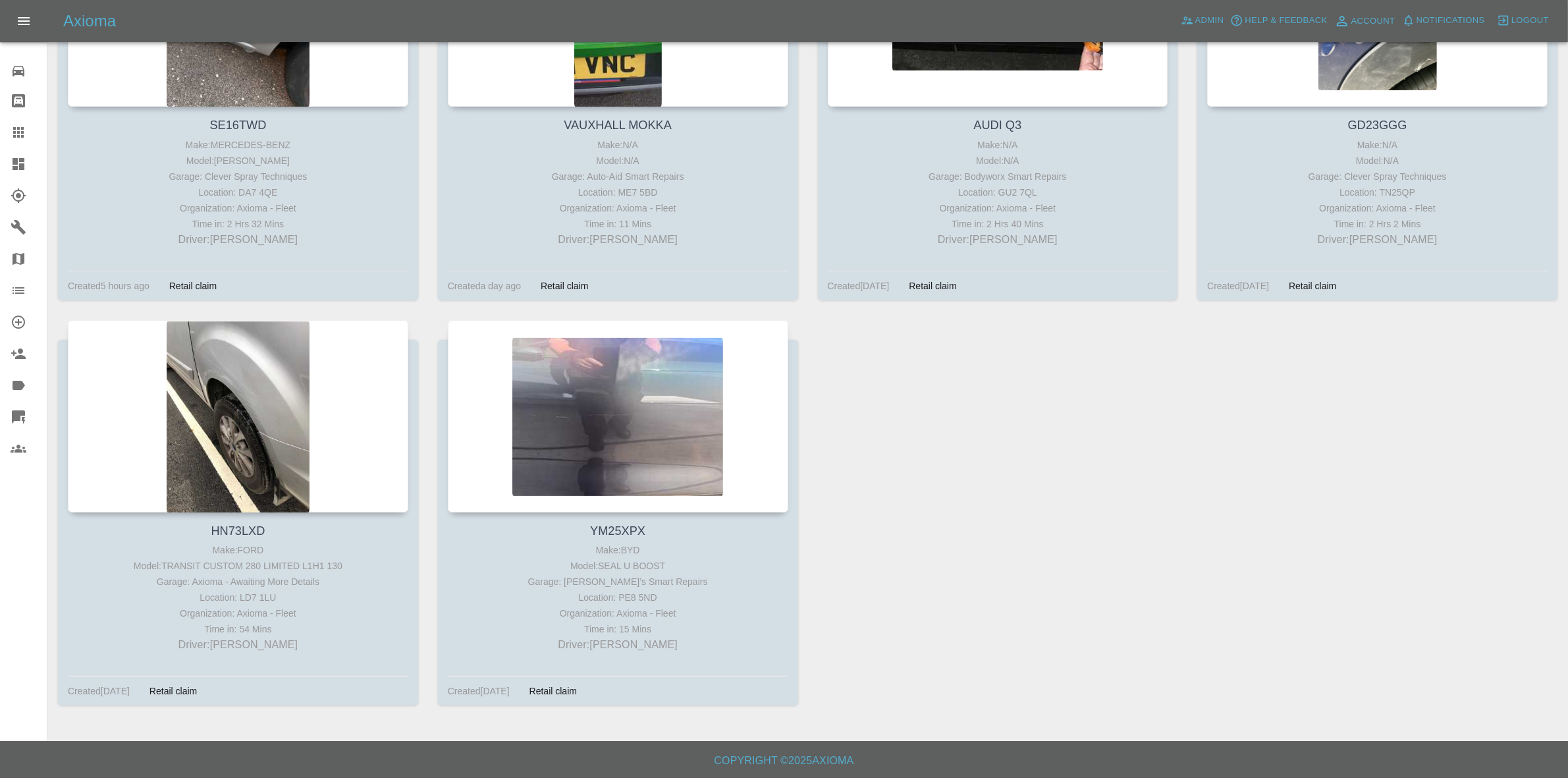
click at [2, 163] on link "Dashboard" at bounding box center [23, 164] width 47 height 31
